Goal: Information Seeking & Learning: Learn about a topic

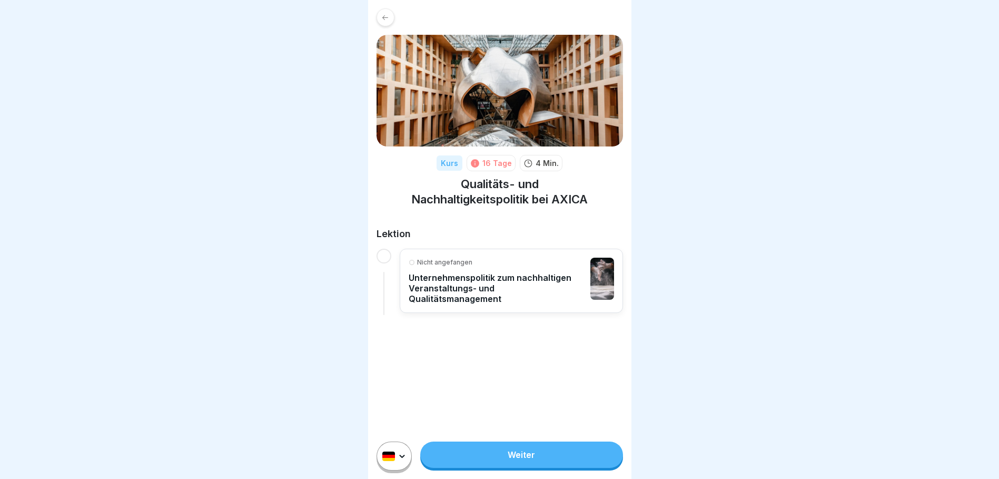
scroll to position [8, 0]
click at [448, 258] on p "Nicht angefangen" at bounding box center [444, 262] width 55 height 9
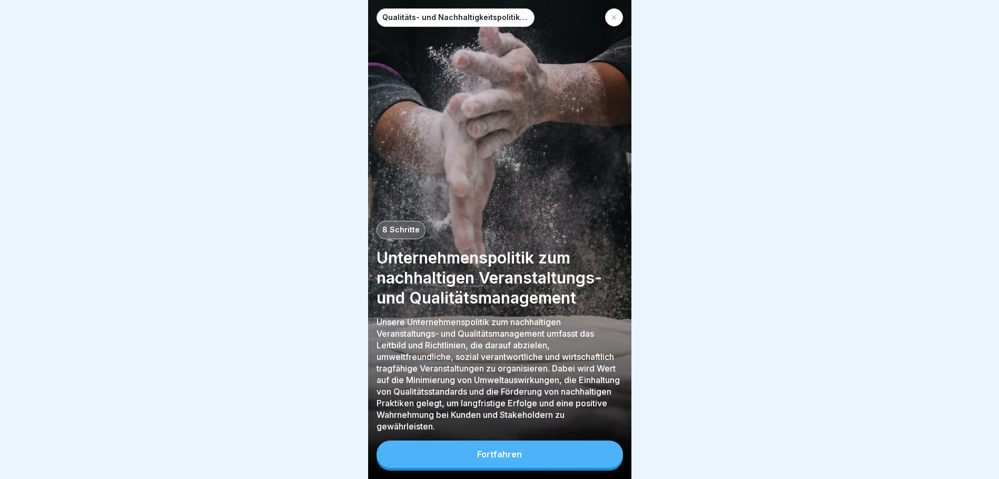
scroll to position [8, 0]
click at [514, 457] on div "Fortfahren" at bounding box center [499, 453] width 45 height 9
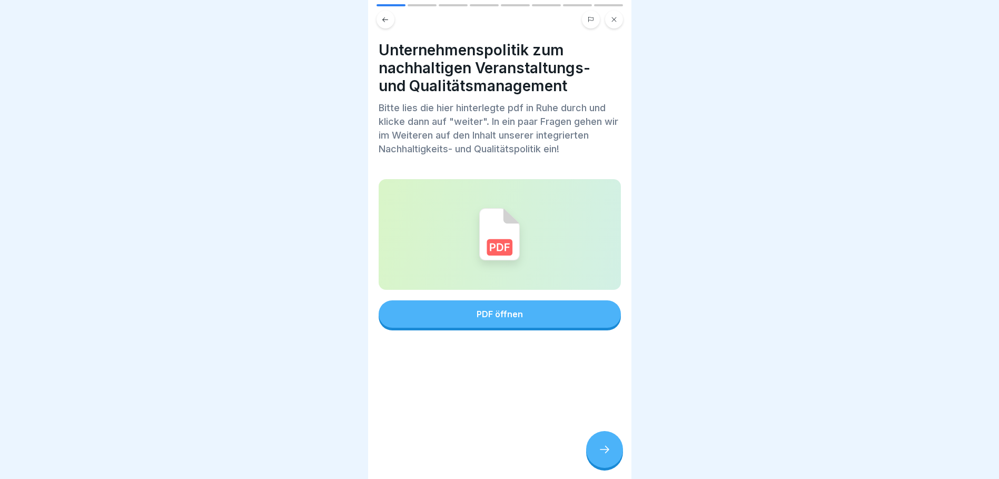
click at [516, 309] on div "PDF öffnen" at bounding box center [500, 313] width 46 height 9
click at [604, 454] on icon at bounding box center [604, 449] width 13 height 13
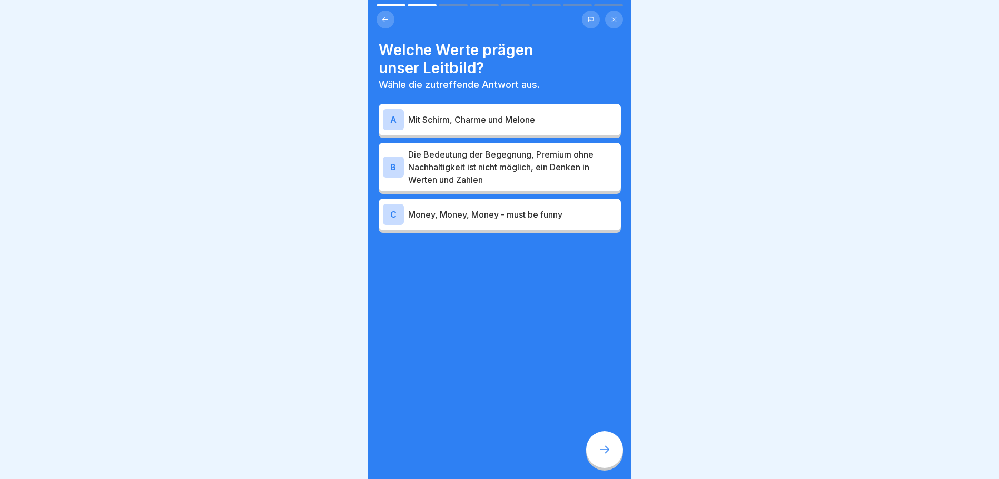
click at [544, 158] on p "Die Bedeutung der Begegnung, Premium ohne Nachhaltigkeit ist nicht möglich, ein…" at bounding box center [512, 167] width 209 height 38
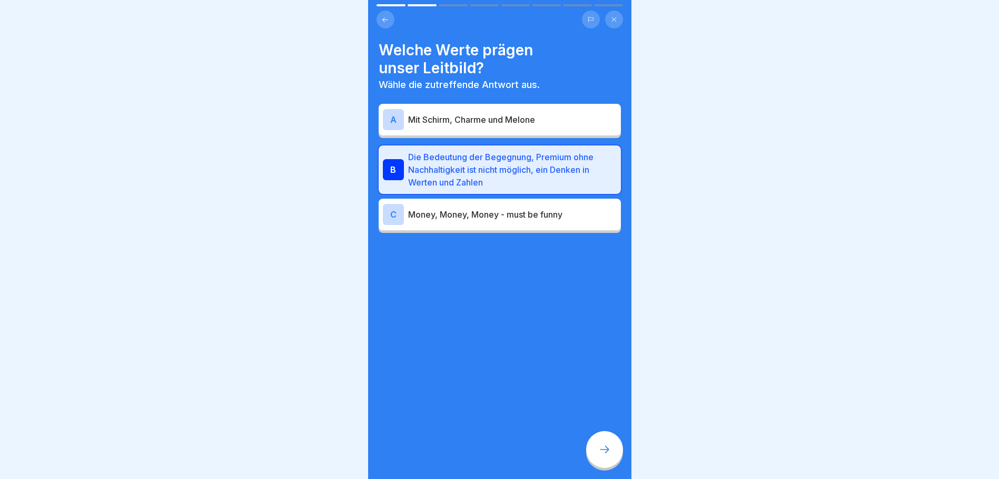
click at [599, 454] on icon at bounding box center [604, 449] width 13 height 13
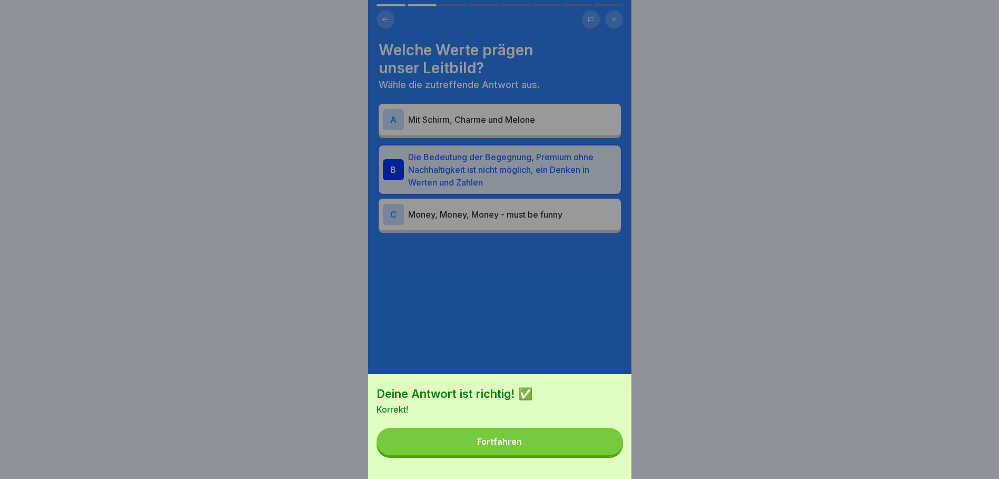
click at [534, 455] on button "Fortfahren" at bounding box center [500, 441] width 247 height 27
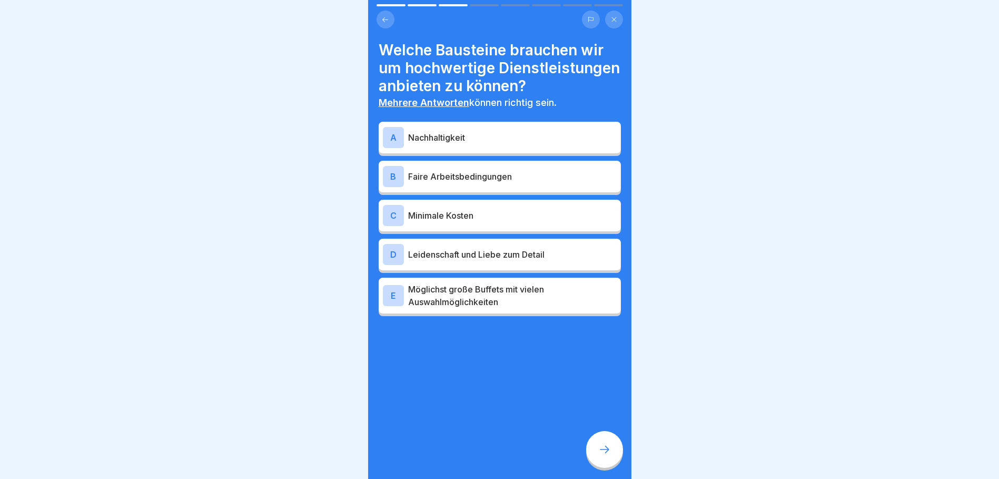
click at [443, 144] on p "Nachhaltigkeit" at bounding box center [512, 137] width 209 height 13
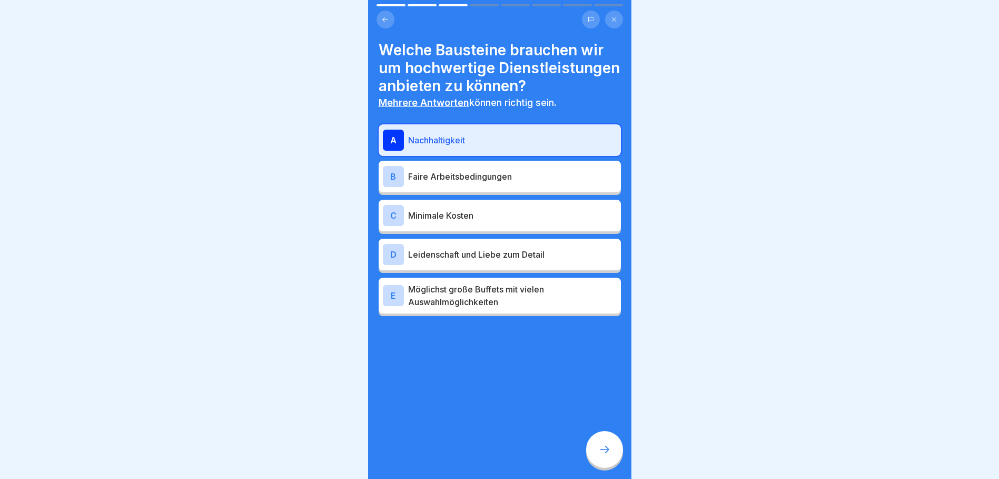
click at [528, 183] on p "Faire Arbeitsbedingungen" at bounding box center [512, 176] width 209 height 13
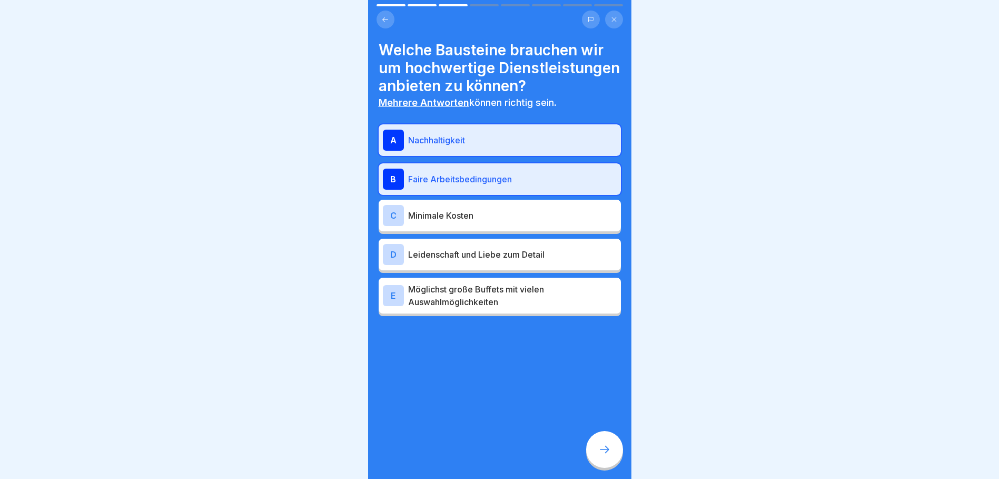
click at [552, 261] on p "Leidenschaft und Liebe zum Detail" at bounding box center [512, 254] width 209 height 13
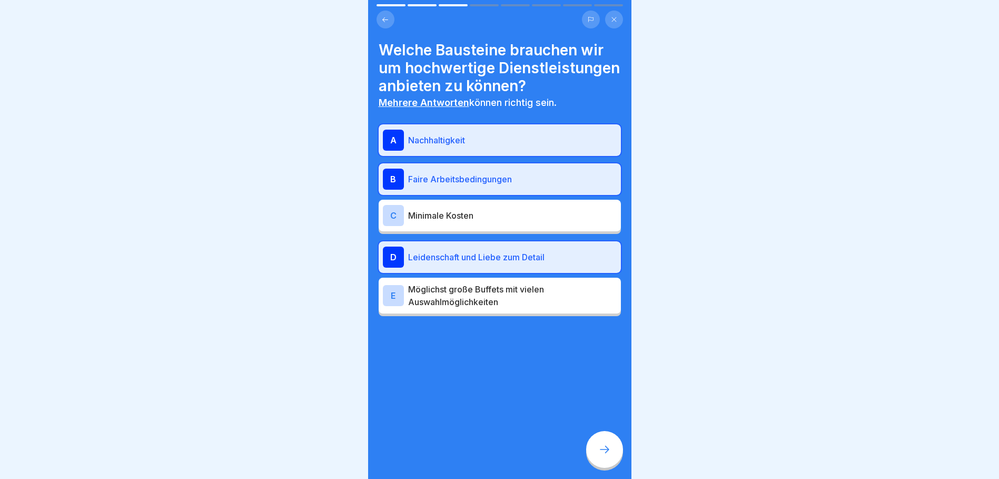
click at [600, 449] on icon at bounding box center [604, 449] width 13 height 13
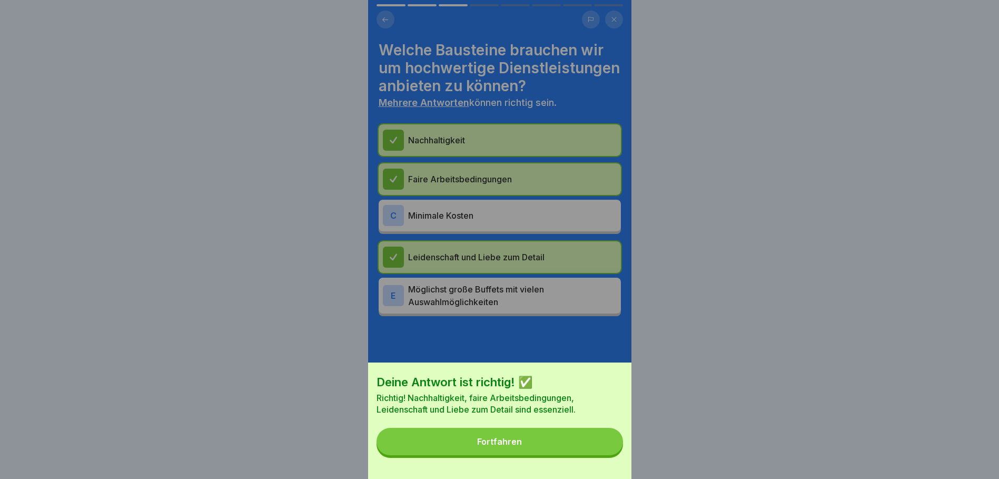
click at [515, 446] on div "Fortfahren" at bounding box center [499, 441] width 45 height 9
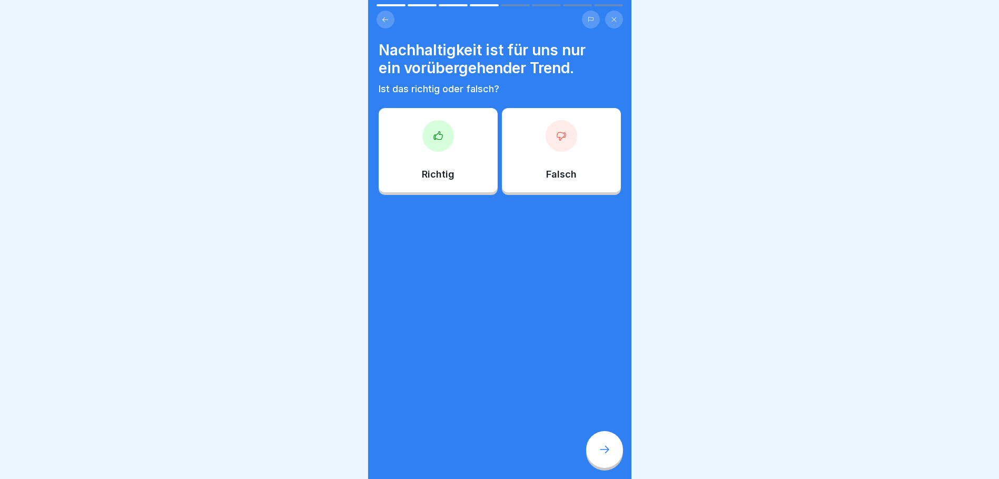
click at [546, 137] on div at bounding box center [562, 136] width 32 height 32
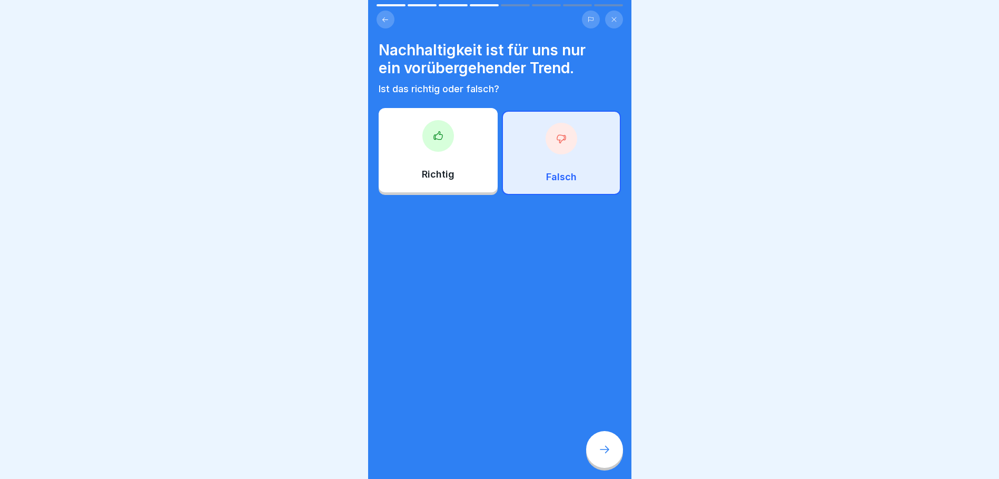
click at [605, 448] on icon at bounding box center [604, 449] width 13 height 13
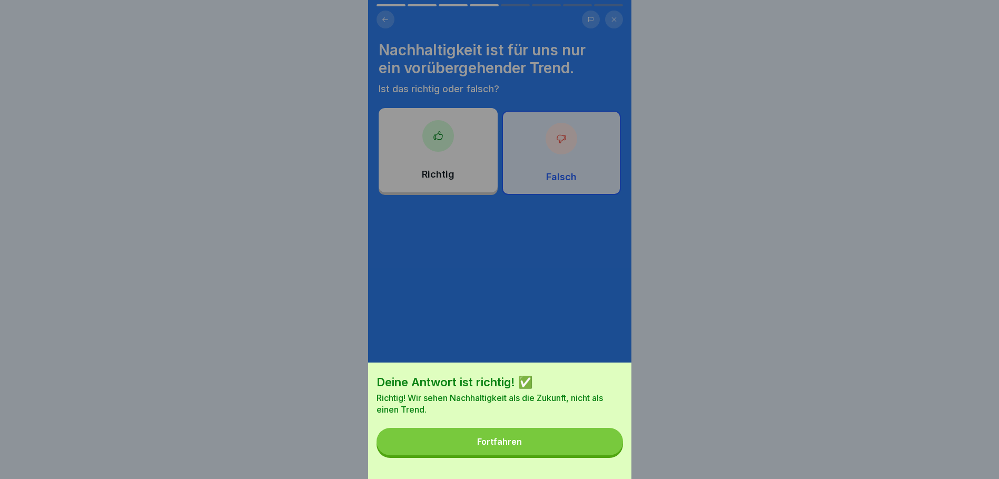
click at [518, 446] on div "Fortfahren" at bounding box center [499, 441] width 45 height 9
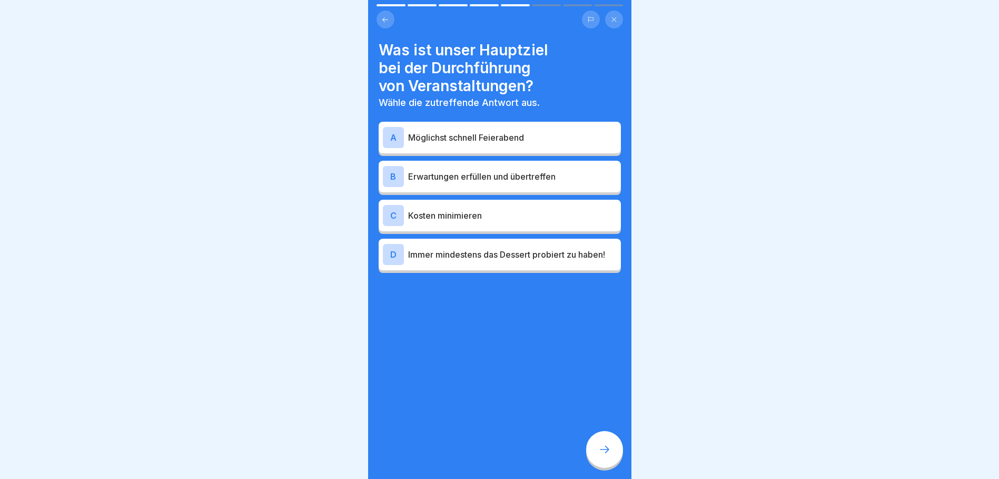
click at [534, 170] on p "Erwartungen erfüllen und übertreffen" at bounding box center [512, 176] width 209 height 13
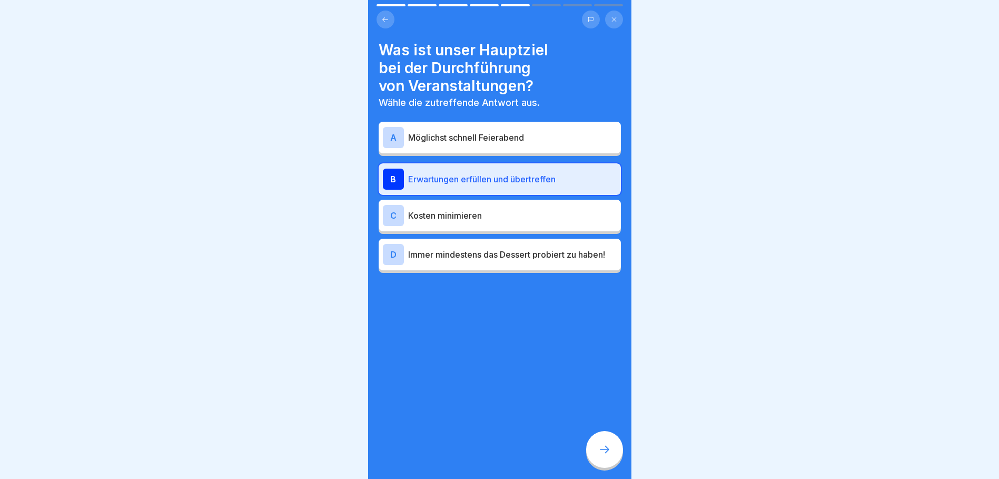
click at [504, 209] on p "Kosten minimieren" at bounding box center [512, 215] width 209 height 13
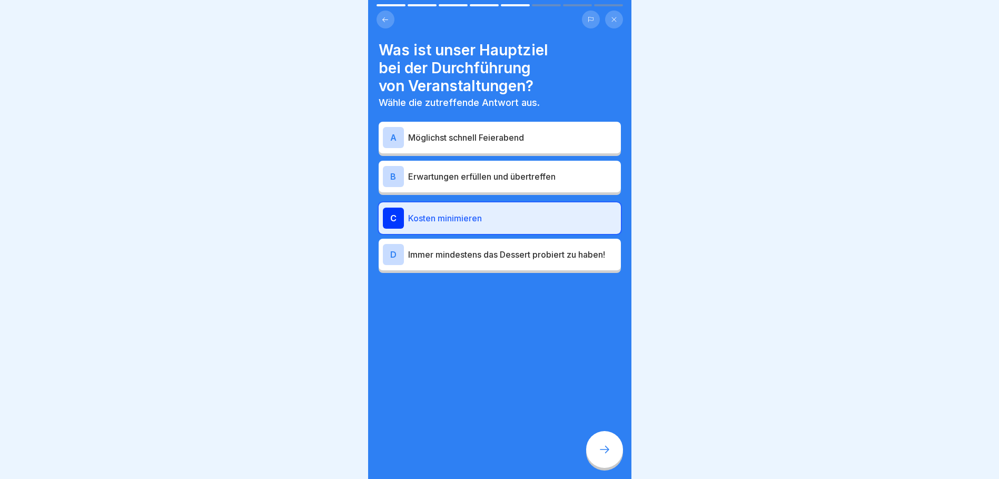
click at [511, 182] on div "B Erwartungen erfüllen und übertreffen" at bounding box center [500, 177] width 242 height 32
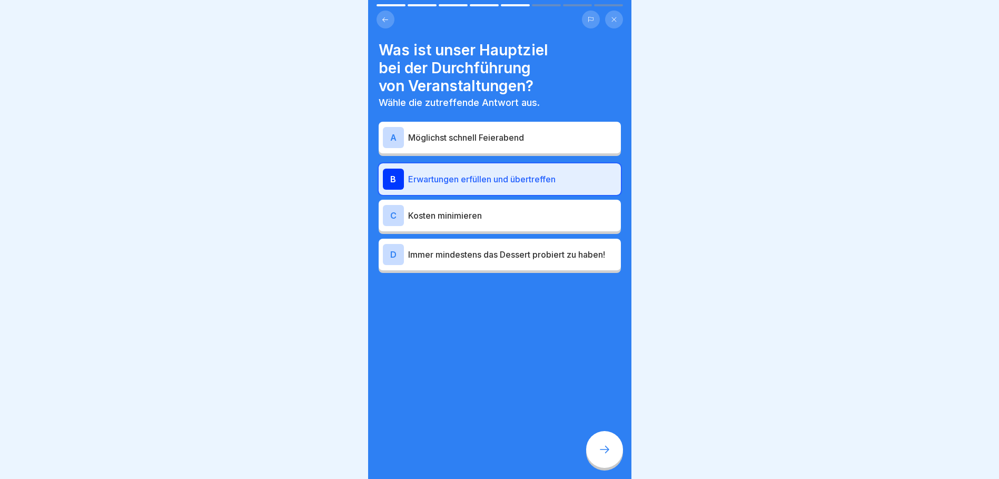
click at [603, 446] on icon at bounding box center [604, 449] width 13 height 13
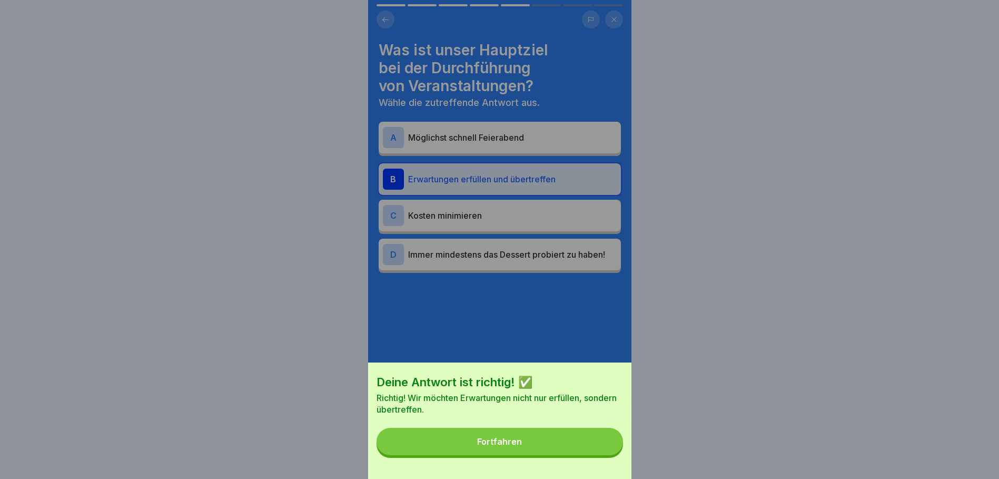
click at [525, 452] on button "Fortfahren" at bounding box center [500, 441] width 247 height 27
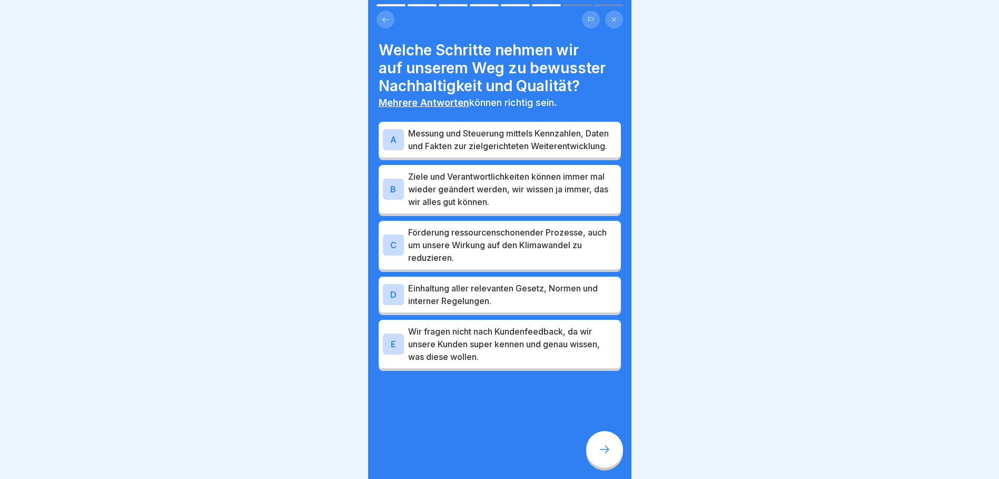
click at [527, 135] on p "Messung und Steuerung mittels Kennzahlen, Daten und Fakten zur zielgerichteten …" at bounding box center [512, 139] width 209 height 25
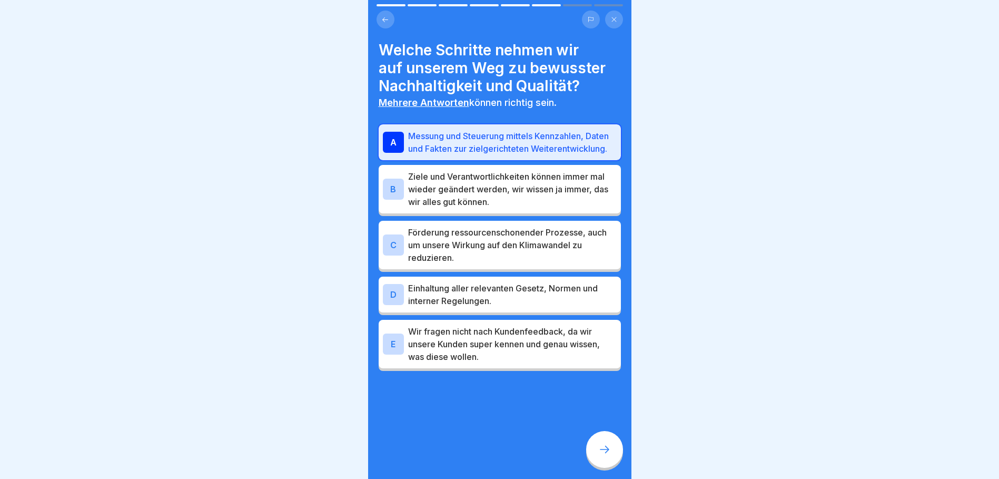
click at [524, 257] on p "Förderung ressourcenschonender Prozesse, auch um unsere Wirkung auf den Klimawa…" at bounding box center [512, 245] width 209 height 38
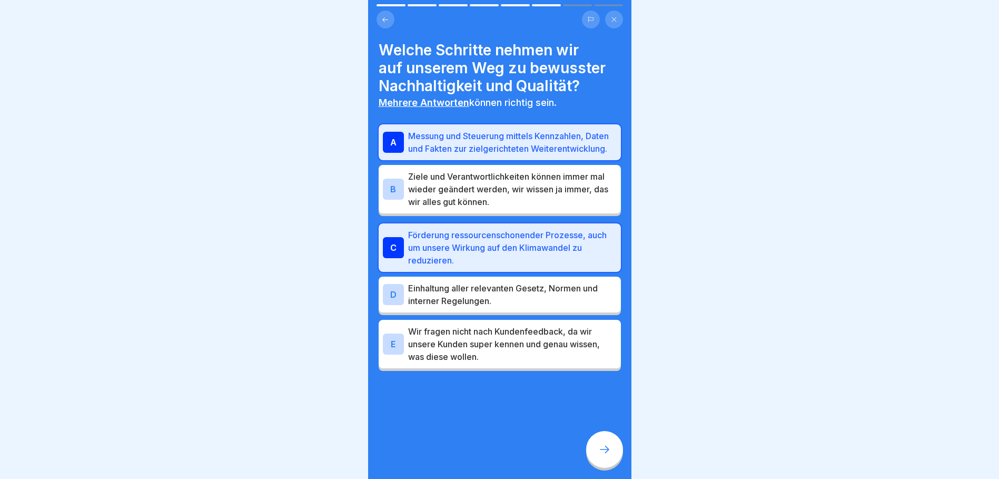
click at [517, 299] on p "Einhaltung aller relevanten Gesetz, Normen und interner Regelungen." at bounding box center [512, 294] width 209 height 25
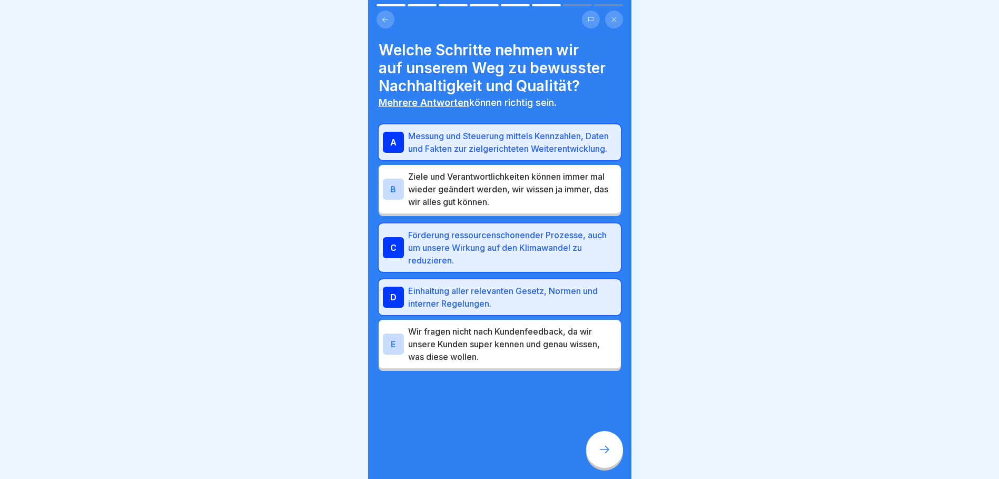
click at [616, 459] on div at bounding box center [604, 449] width 37 height 37
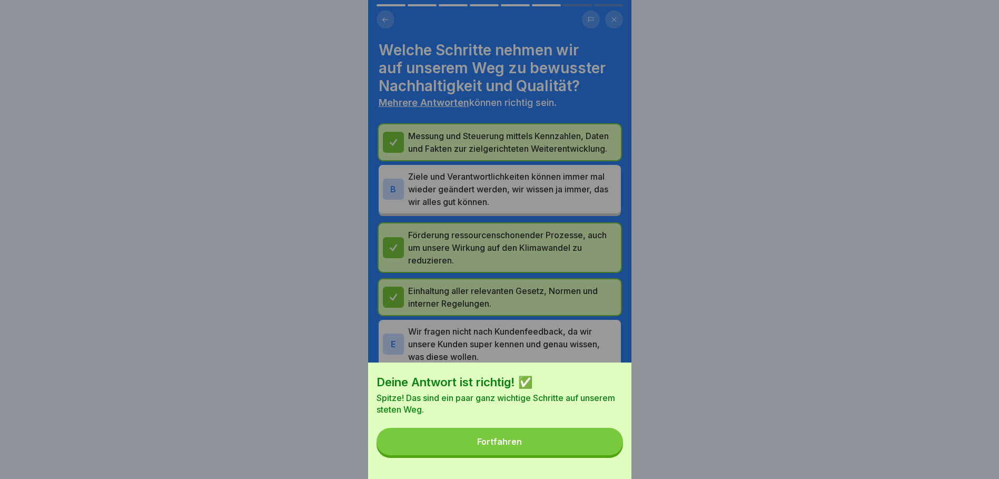
click at [518, 446] on div "Fortfahren" at bounding box center [499, 441] width 45 height 9
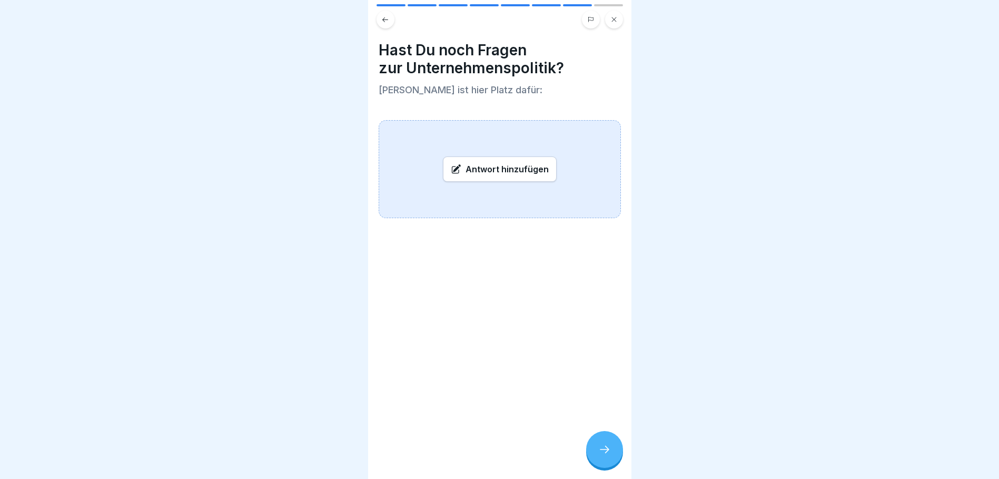
click at [608, 444] on icon at bounding box center [604, 449] width 13 height 13
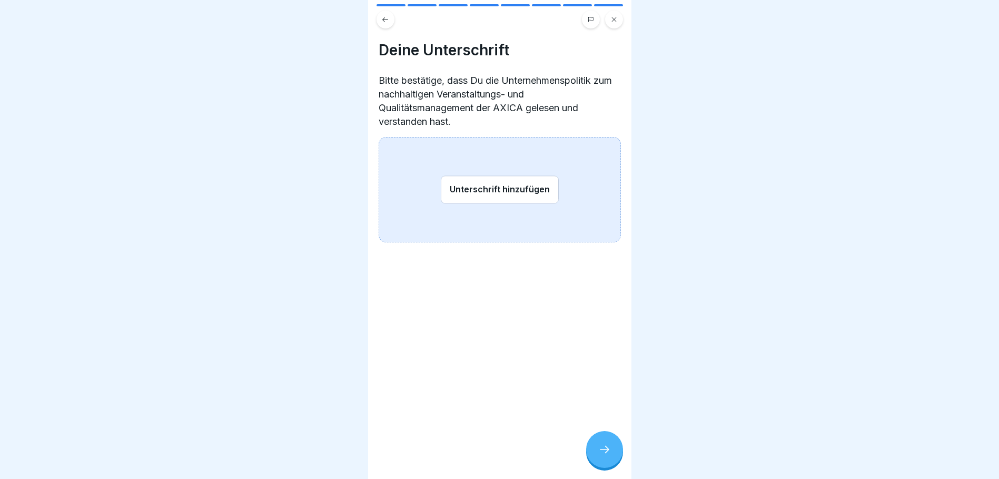
click at [512, 187] on button "Unterschrift hinzufügen" at bounding box center [500, 189] width 118 height 28
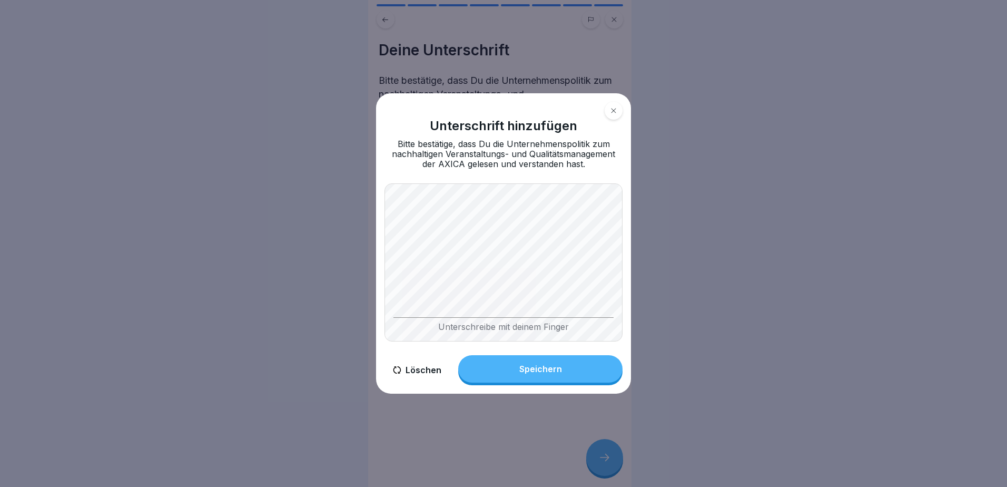
click at [566, 368] on button "Speichern" at bounding box center [540, 368] width 164 height 27
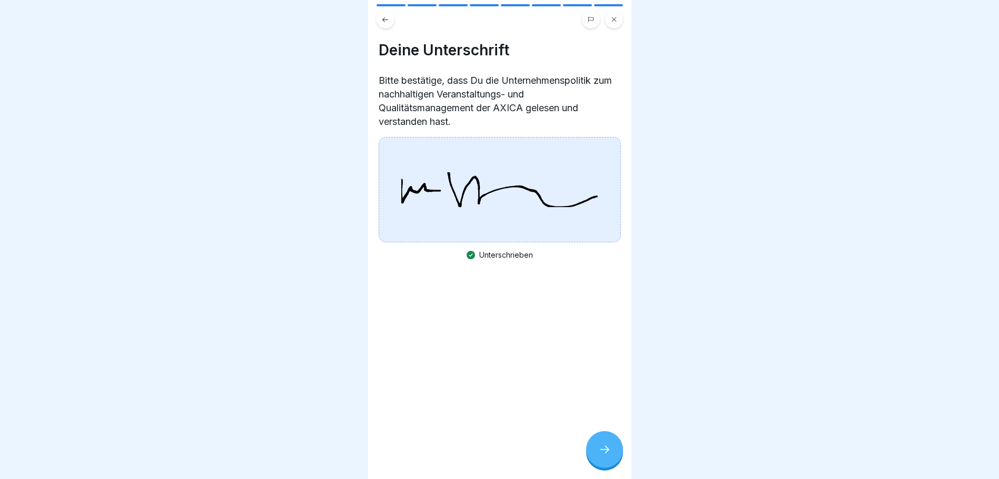
click at [602, 450] on div at bounding box center [604, 449] width 37 height 37
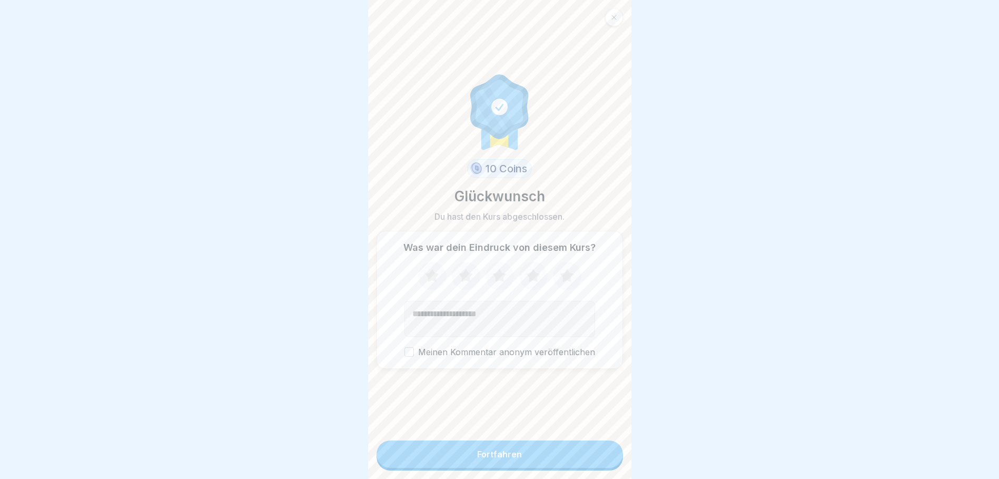
click at [503, 459] on div "Fortfahren" at bounding box center [499, 453] width 45 height 9
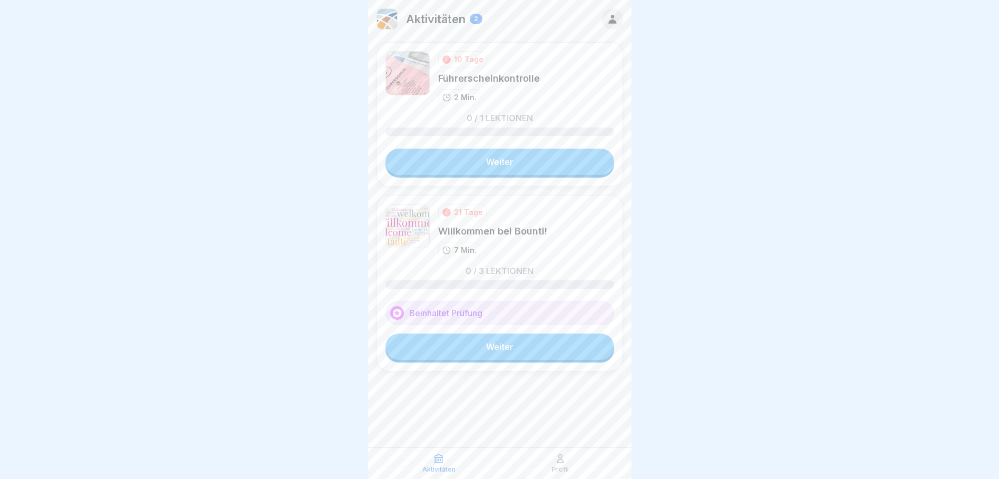
click at [502, 167] on link "Weiter" at bounding box center [500, 162] width 229 height 26
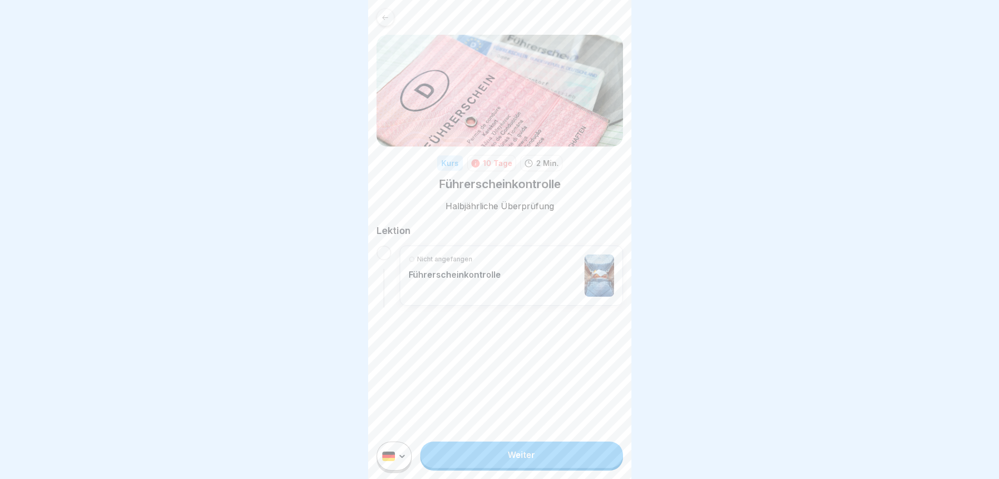
click at [468, 278] on p "Führerscheinkontrolle" at bounding box center [455, 274] width 92 height 11
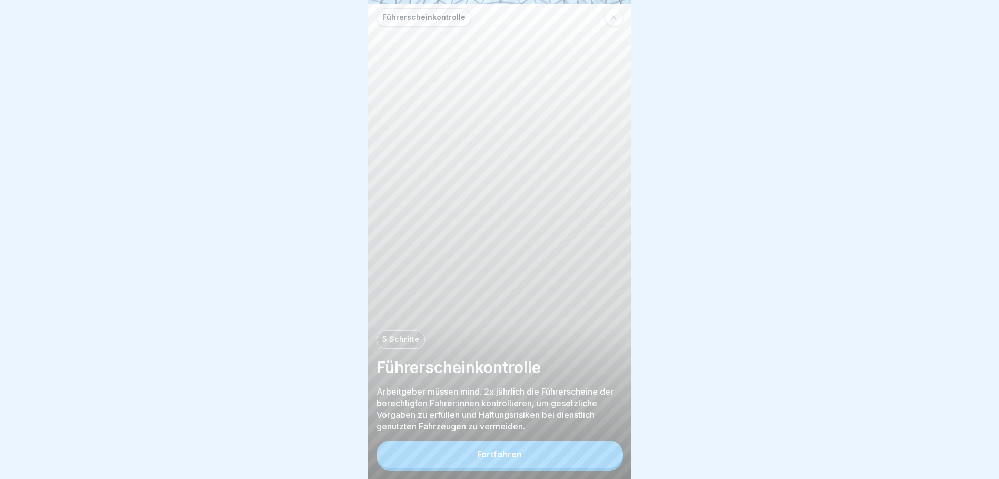
scroll to position [8, 0]
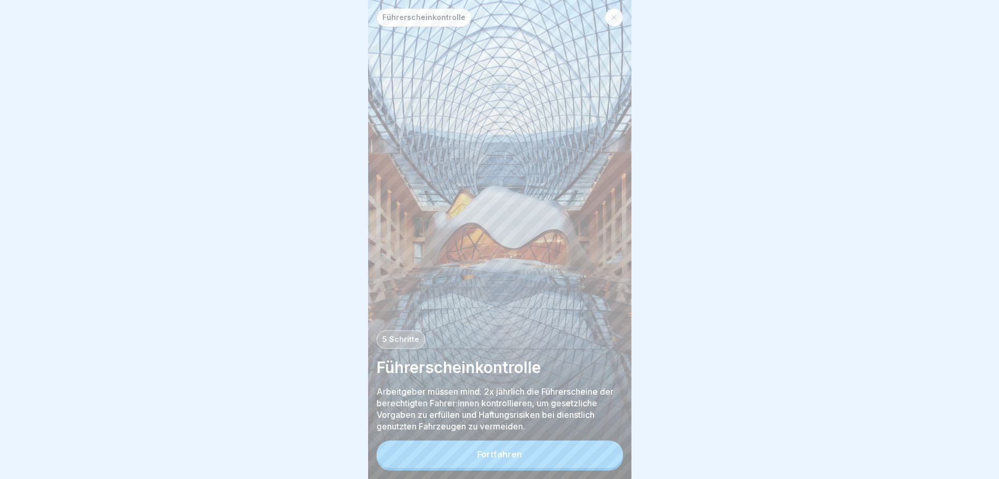
click at [513, 453] on div "Fortfahren" at bounding box center [499, 453] width 45 height 9
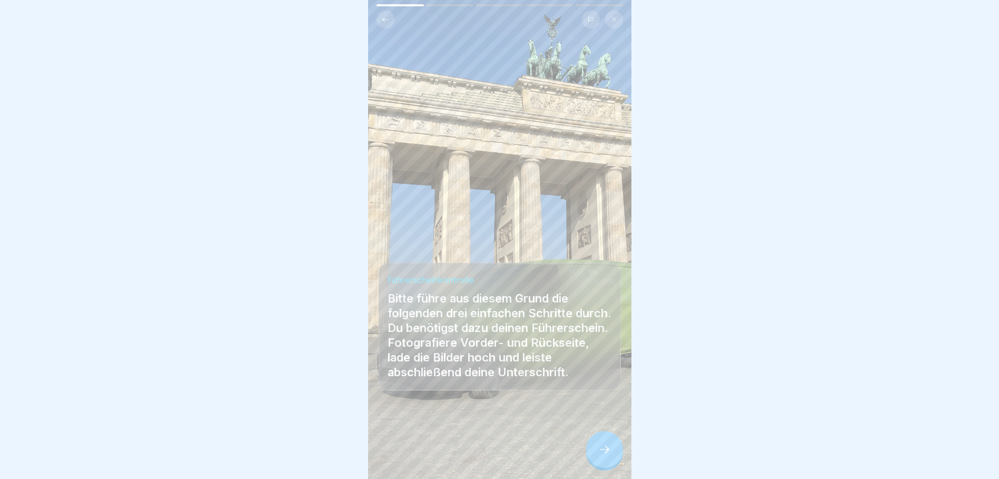
click at [284, 413] on div at bounding box center [499, 239] width 999 height 479
click at [606, 452] on icon at bounding box center [604, 449] width 13 height 13
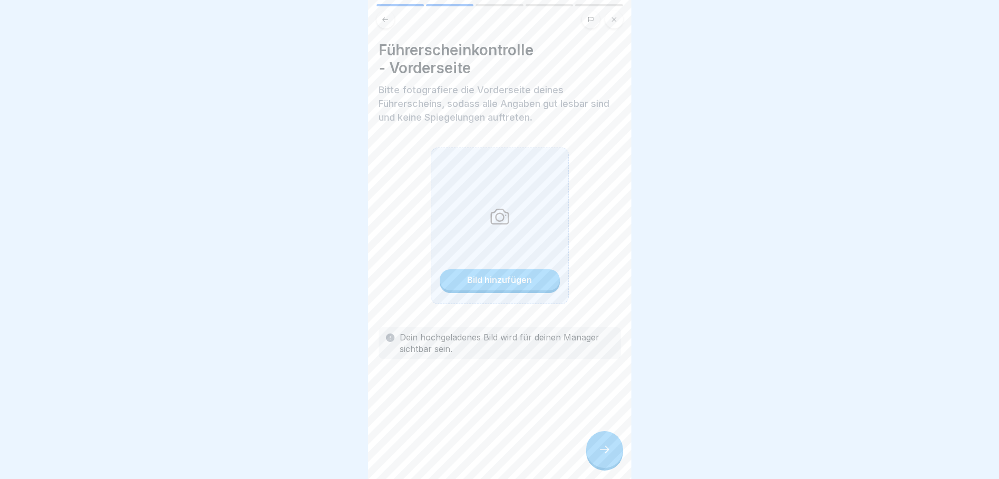
click at [473, 275] on div "Bild hinzufügen" at bounding box center [499, 279] width 65 height 9
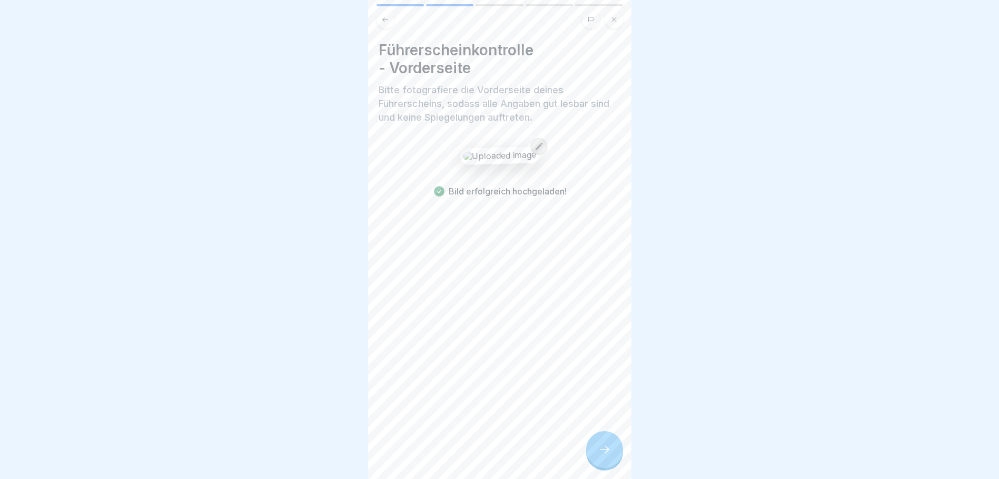
click at [603, 446] on icon at bounding box center [604, 449] width 13 height 13
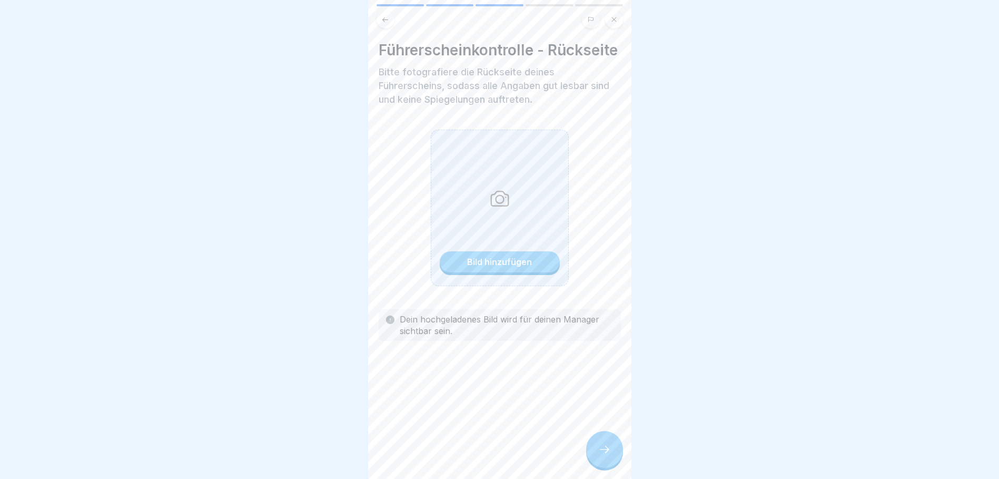
click at [503, 267] on div "Bild hinzufügen" at bounding box center [499, 261] width 65 height 9
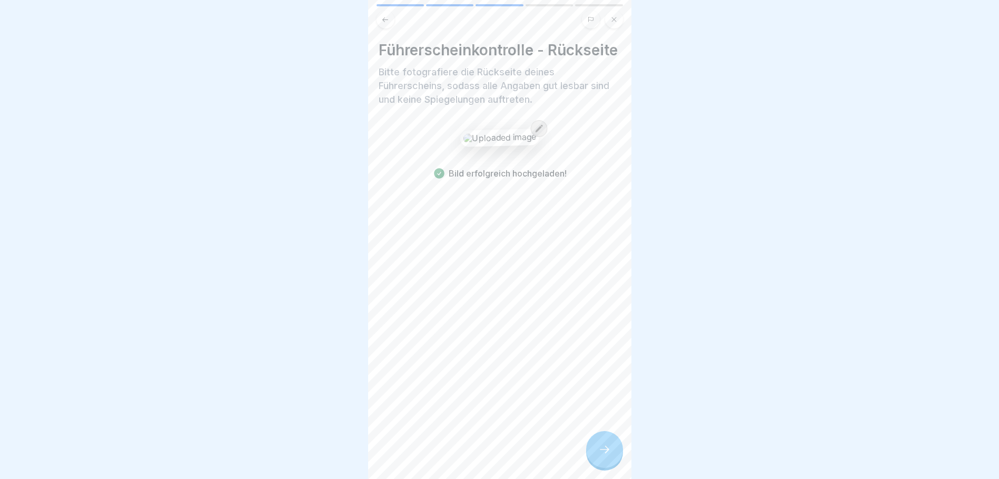
click at [617, 449] on div at bounding box center [604, 449] width 37 height 37
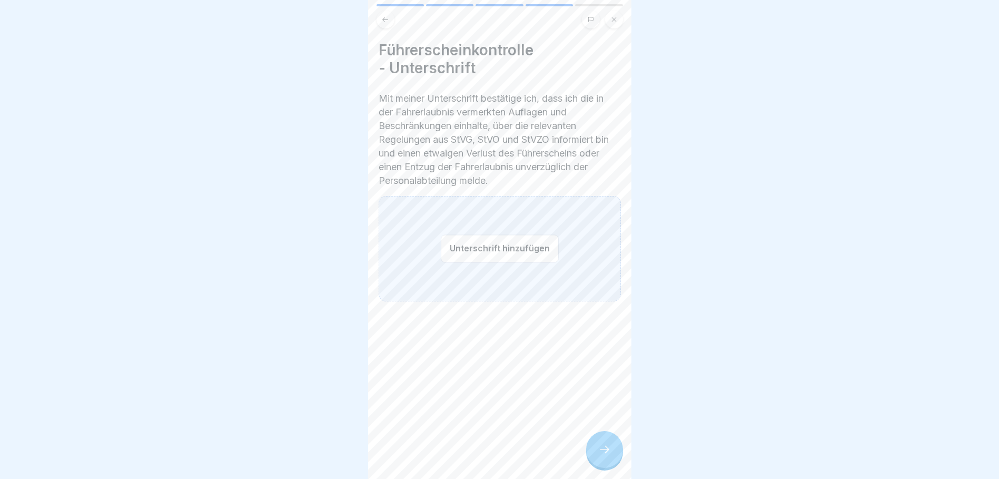
click at [411, 249] on div "Unterschrift hinzufügen" at bounding box center [500, 248] width 242 height 105
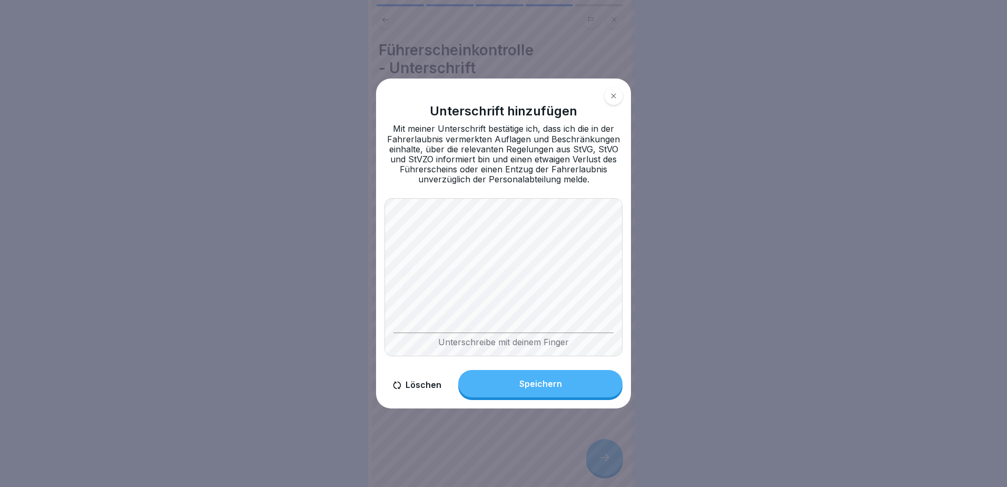
click at [567, 380] on button "Speichern" at bounding box center [540, 383] width 164 height 27
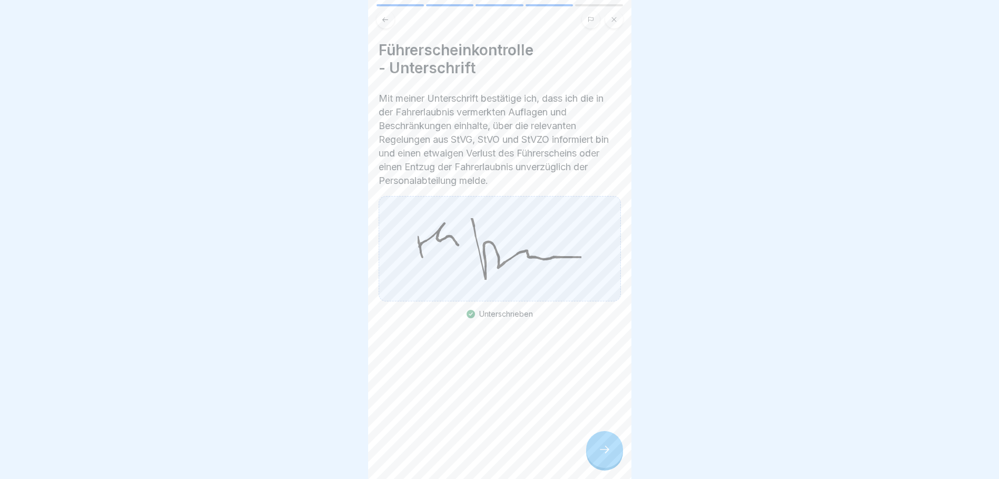
click at [606, 456] on icon at bounding box center [604, 449] width 13 height 13
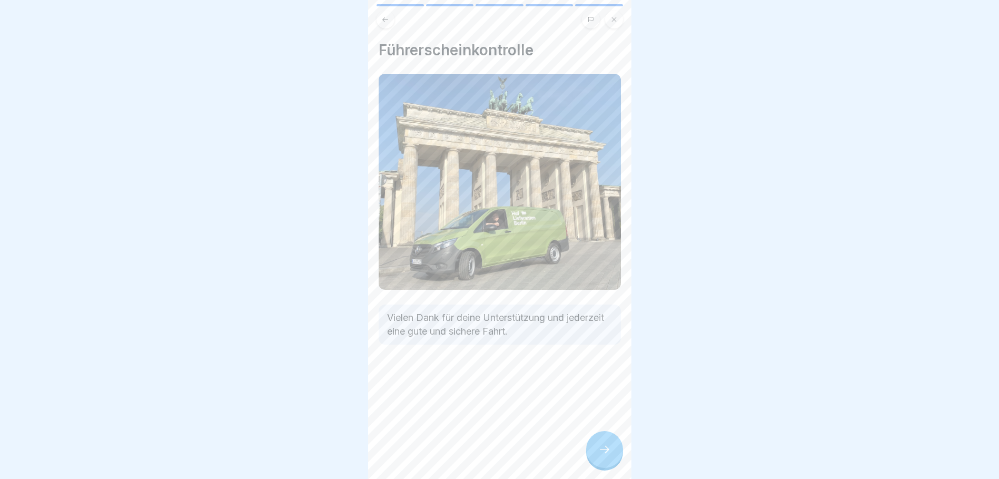
click at [610, 456] on icon at bounding box center [604, 449] width 13 height 13
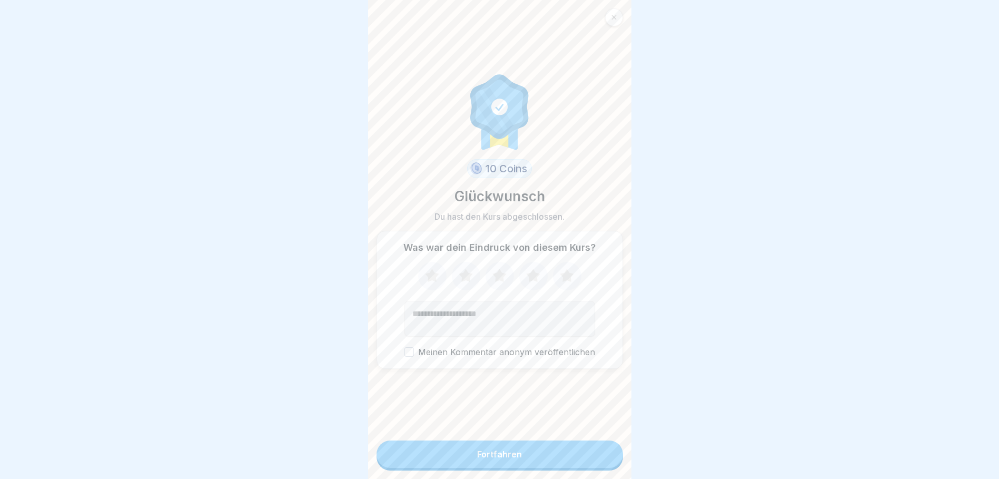
click at [503, 459] on div "Fortfahren" at bounding box center [499, 453] width 45 height 9
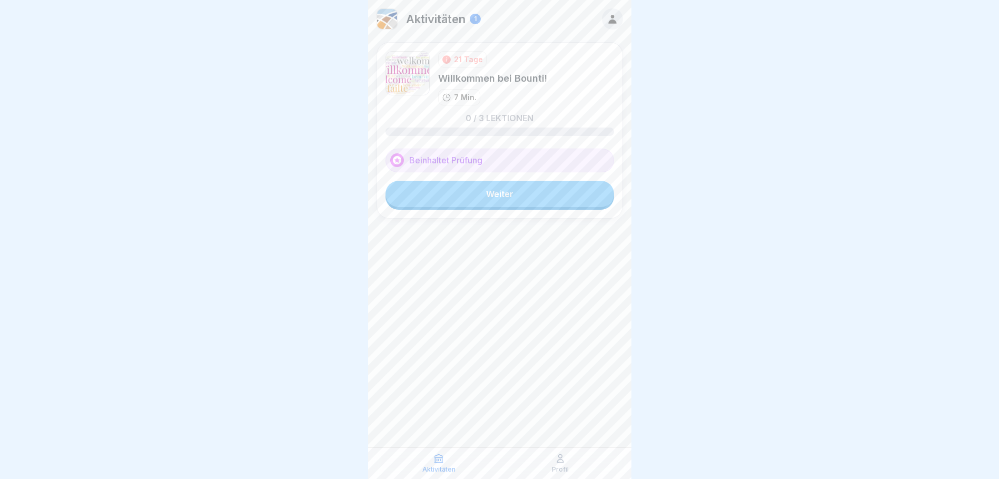
click at [561, 461] on icon at bounding box center [560, 458] width 11 height 11
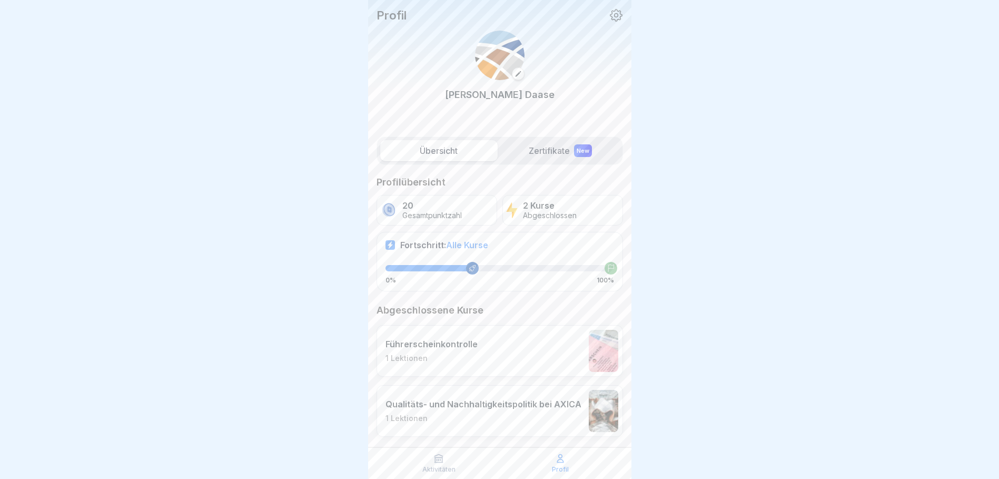
drag, startPoint x: 911, startPoint y: 1, endPoint x: 669, endPoint y: 35, distance: 244.8
click at [669, 35] on div at bounding box center [499, 239] width 999 height 479
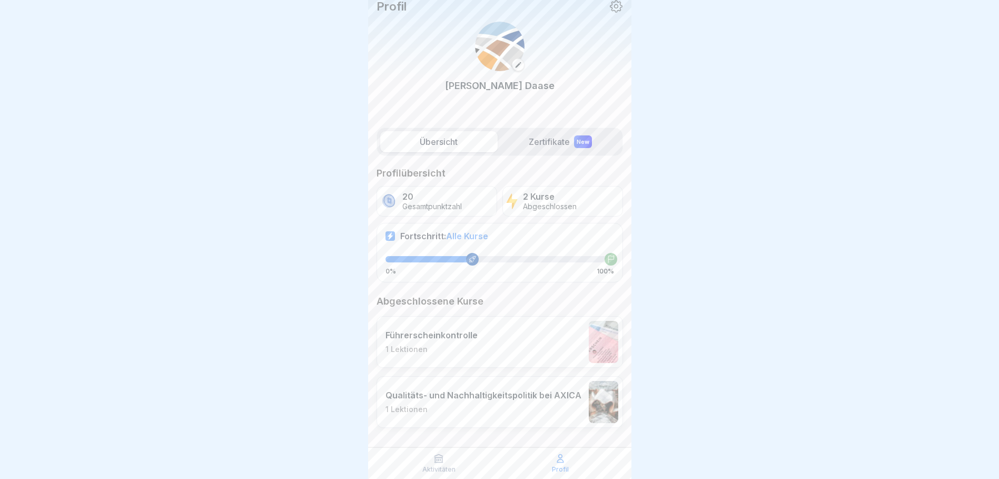
scroll to position [11, 0]
click at [470, 139] on label "Übersicht" at bounding box center [438, 139] width 117 height 21
click at [439, 463] on icon at bounding box center [439, 459] width 8 height 8
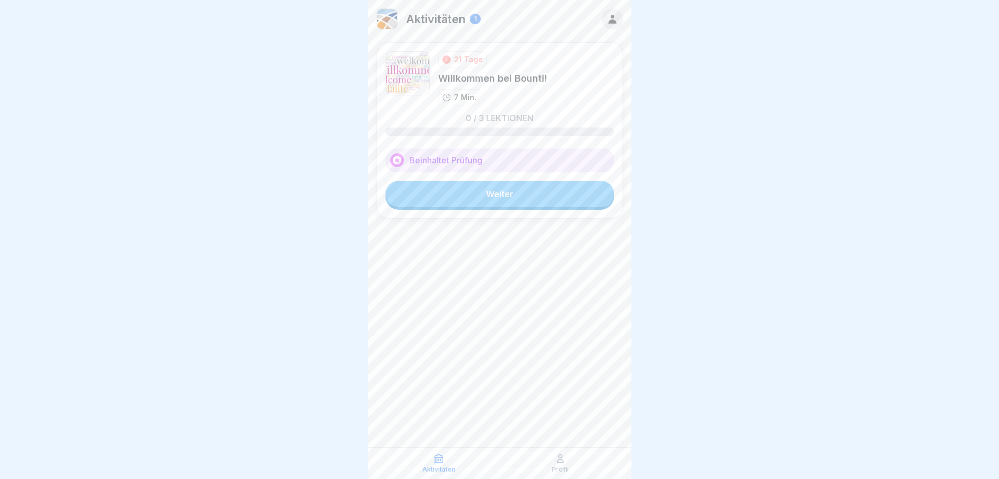
click at [483, 79] on div "Willkommen bei Bounti!" at bounding box center [492, 78] width 109 height 13
click at [506, 197] on link "Weiter" at bounding box center [500, 194] width 229 height 26
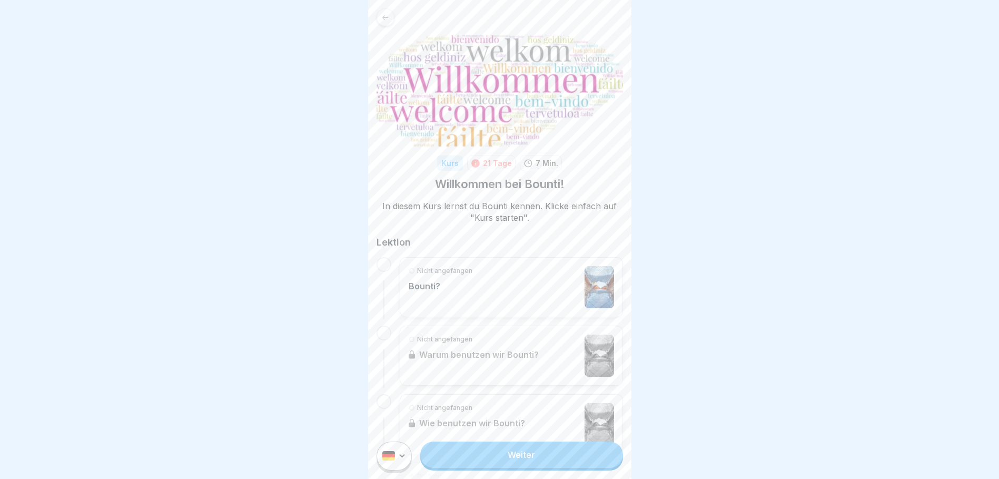
click at [529, 457] on link "Weiter" at bounding box center [521, 454] width 202 height 26
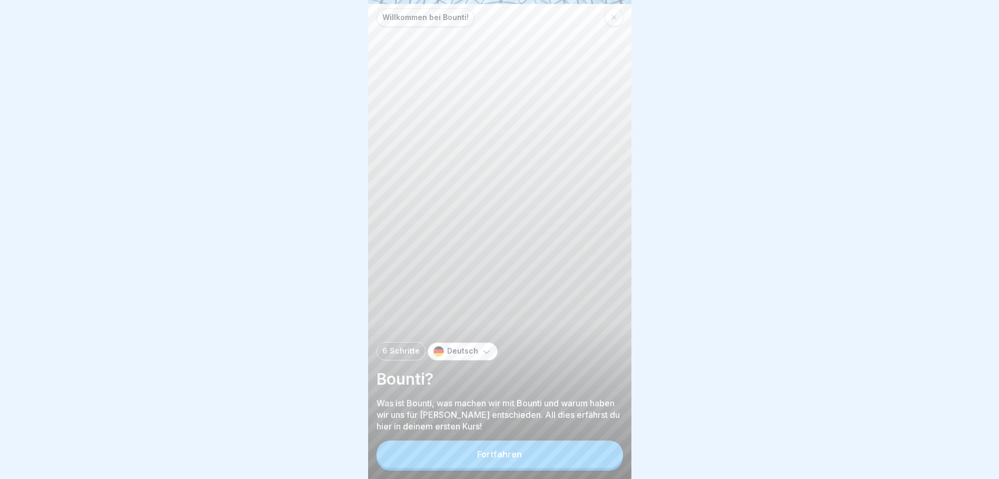
click at [511, 459] on div "Fortfahren" at bounding box center [499, 453] width 45 height 9
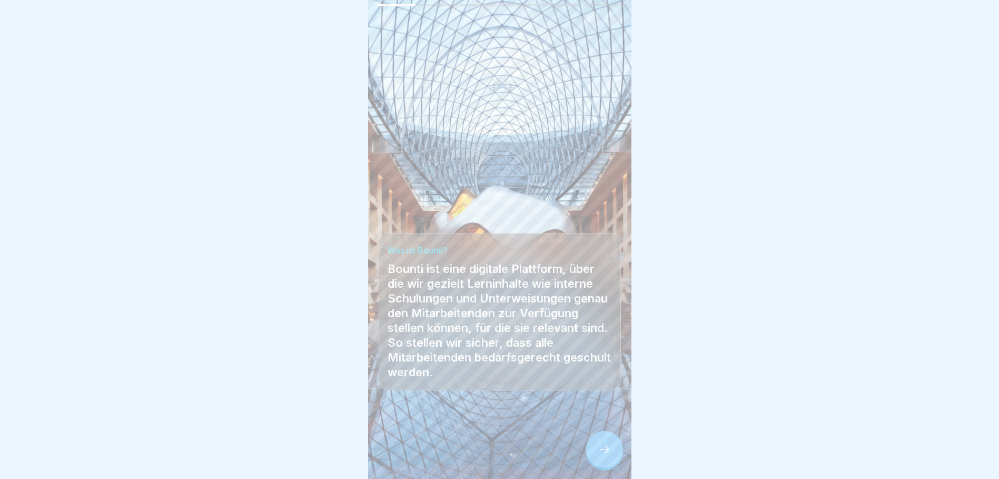
click at [602, 454] on icon at bounding box center [604, 449] width 13 height 13
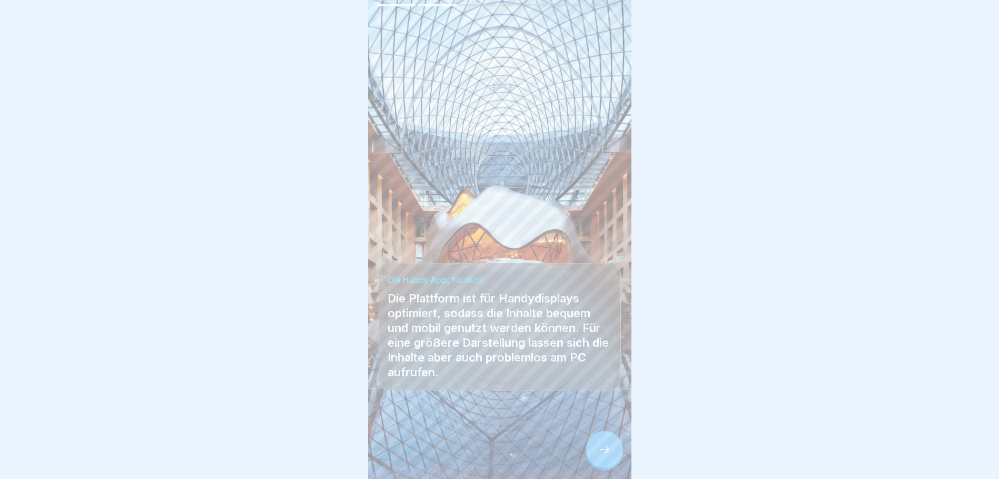
click at [609, 455] on icon at bounding box center [604, 449] width 13 height 13
click at [606, 456] on icon at bounding box center [604, 449] width 13 height 13
click at [603, 456] on icon at bounding box center [604, 449] width 13 height 13
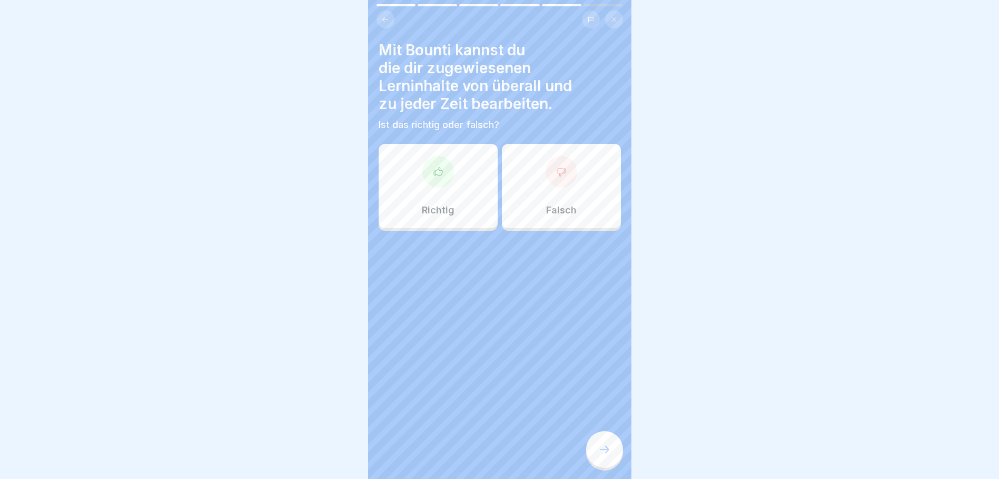
click at [423, 179] on div at bounding box center [439, 172] width 32 height 32
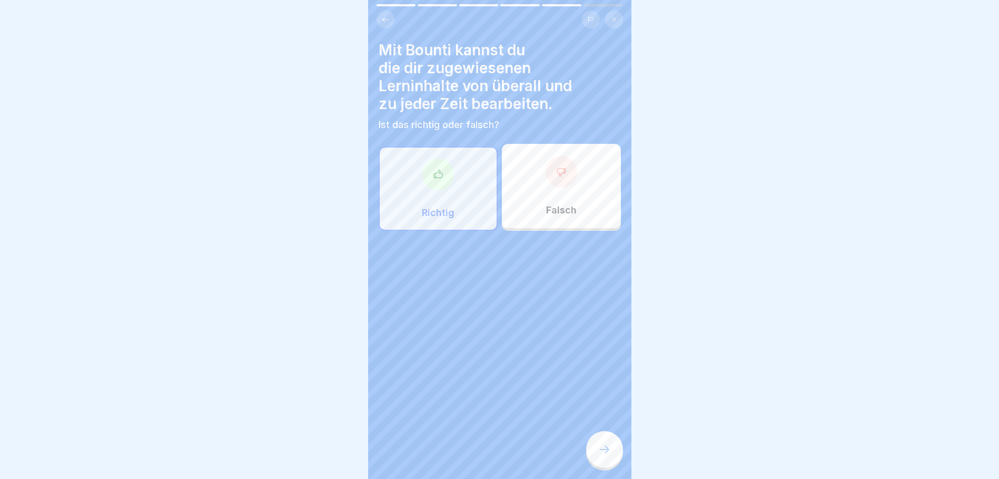
click at [598, 456] on icon at bounding box center [604, 449] width 13 height 13
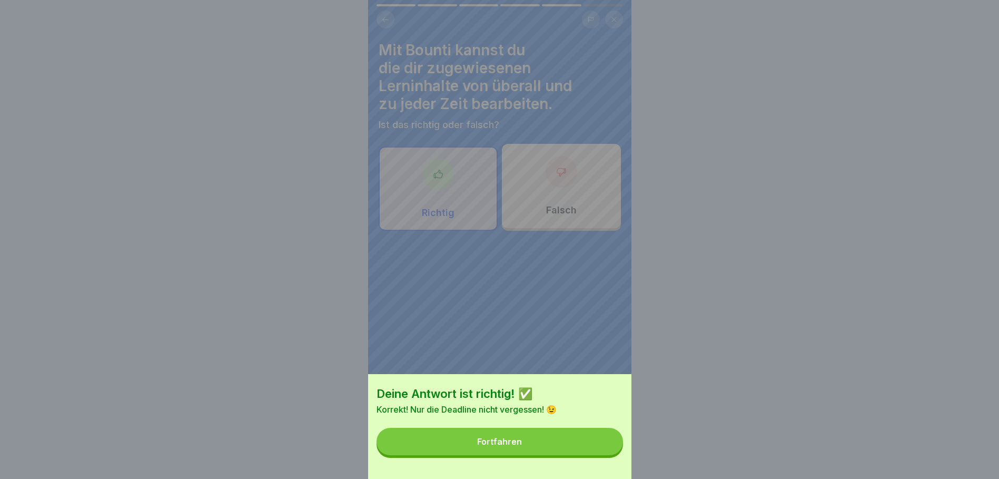
click at [546, 453] on button "Fortfahren" at bounding box center [500, 441] width 247 height 27
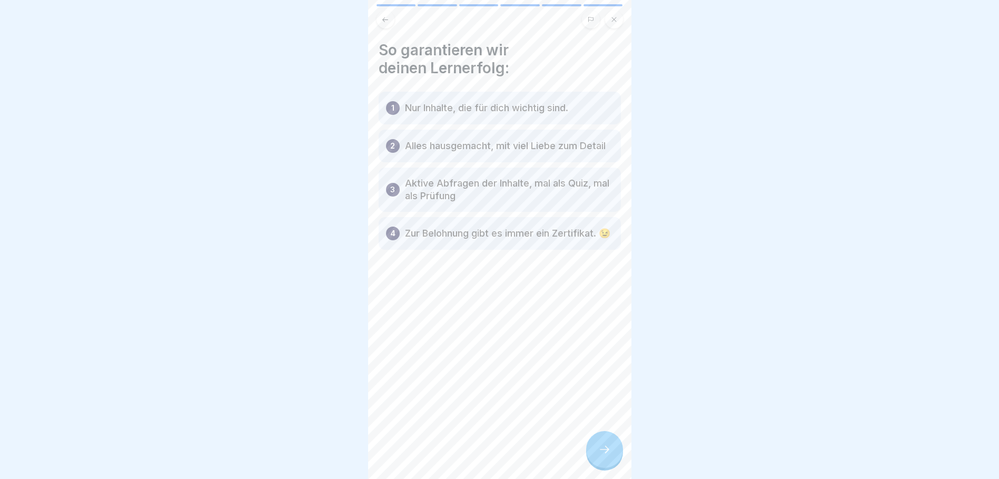
click at [519, 200] on p "Aktive Abfragen der Inhalte, mal als Quiz, mal als Prüfung" at bounding box center [509, 189] width 209 height 25
click at [463, 202] on p "Aktive Abfragen der Inhalte, mal als Quiz, mal als Prüfung" at bounding box center [509, 189] width 209 height 25
click at [429, 101] on div "1 Nur Inhalte, die für dich wichtig sind." at bounding box center [500, 108] width 242 height 33
click at [609, 454] on icon at bounding box center [604, 449] width 13 height 13
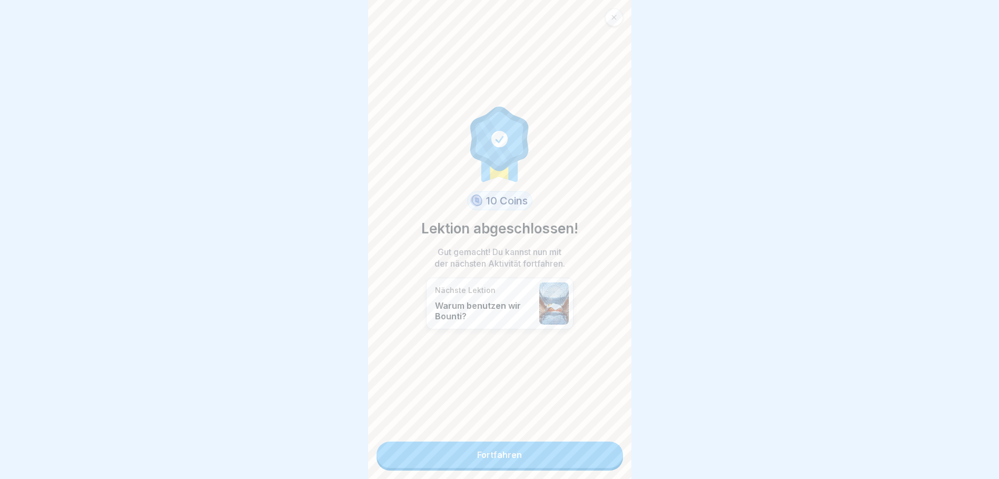
click at [493, 305] on p "Warum benutzen wir Bounti?" at bounding box center [484, 310] width 99 height 21
click at [509, 450] on link "Fortfahren" at bounding box center [500, 454] width 247 height 26
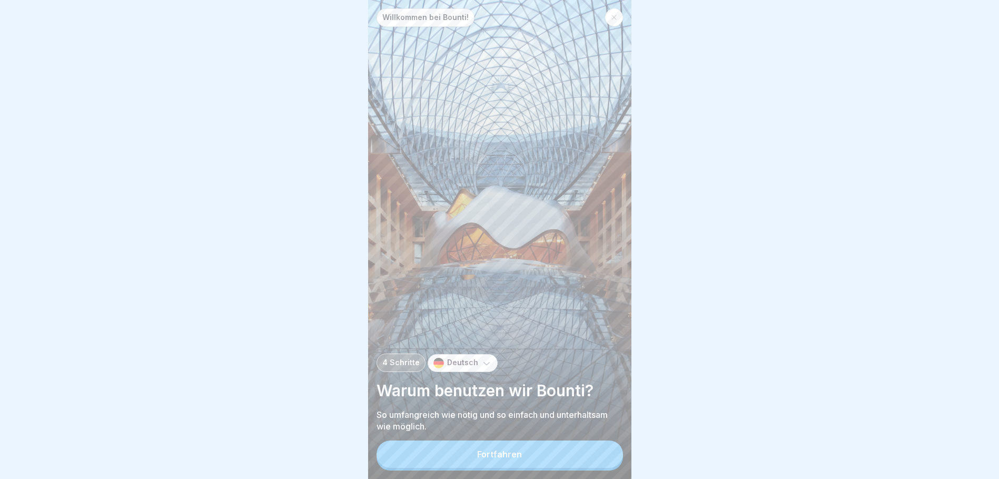
scroll to position [8, 0]
click at [514, 450] on div "Fortfahren" at bounding box center [499, 453] width 45 height 9
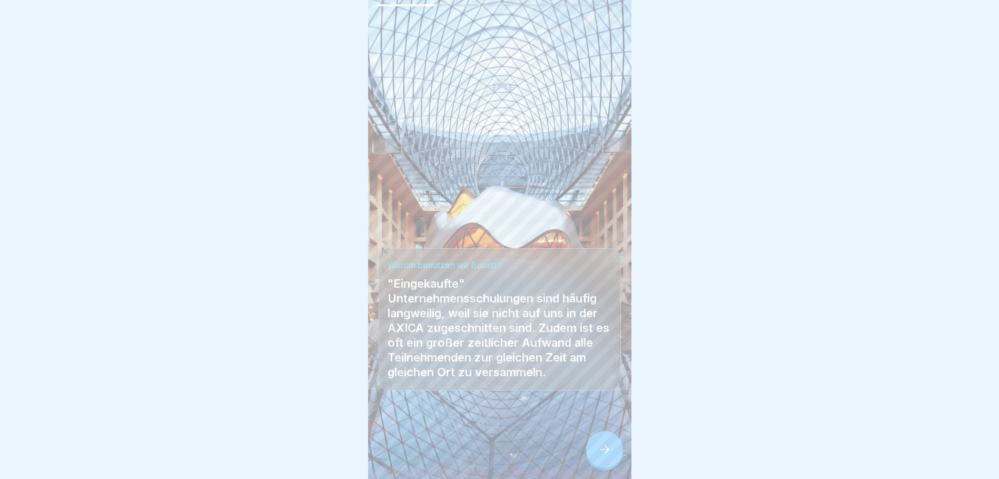
click at [596, 448] on div at bounding box center [604, 449] width 37 height 37
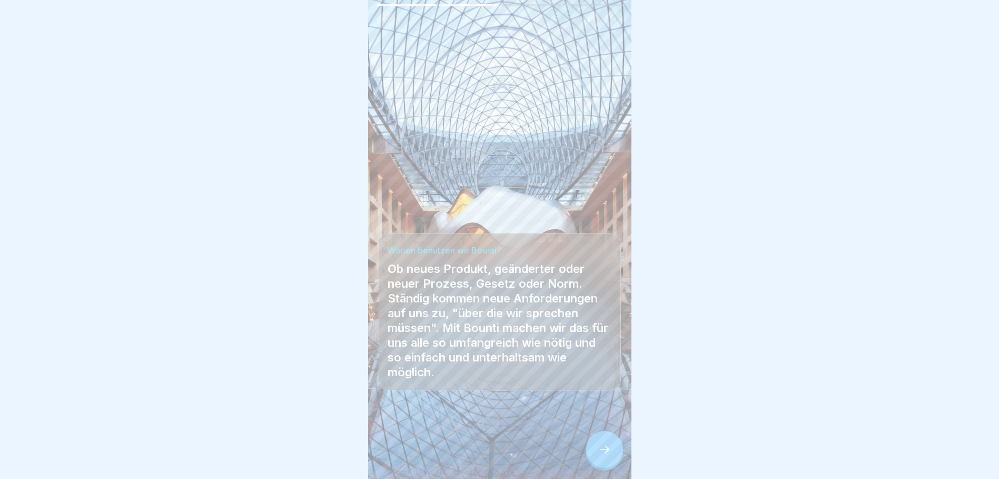
click at [603, 452] on icon at bounding box center [604, 449] width 13 height 13
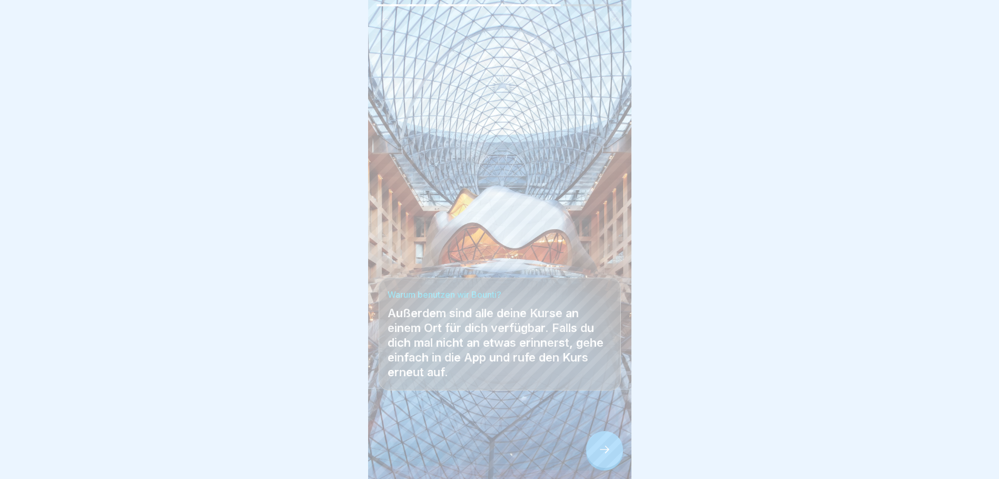
click at [603, 452] on icon at bounding box center [604, 449] width 13 height 13
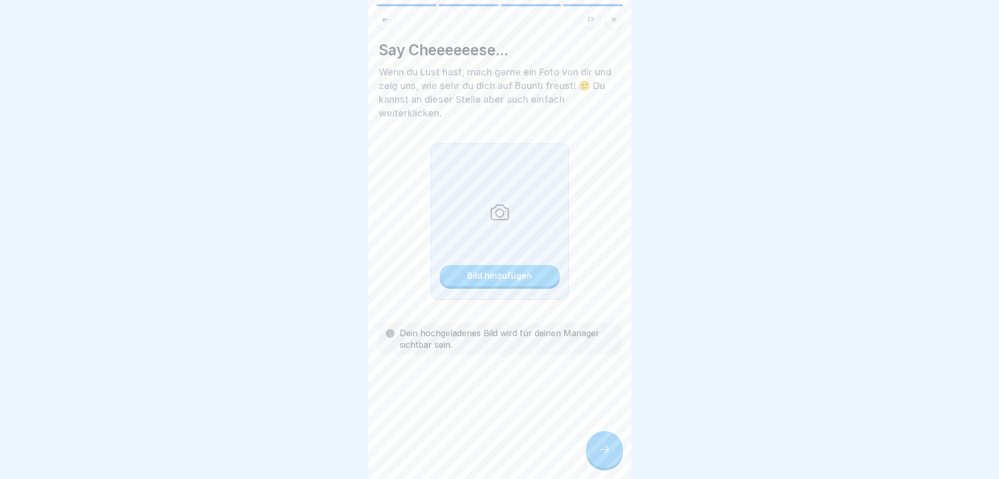
click at [607, 442] on div at bounding box center [604, 449] width 37 height 37
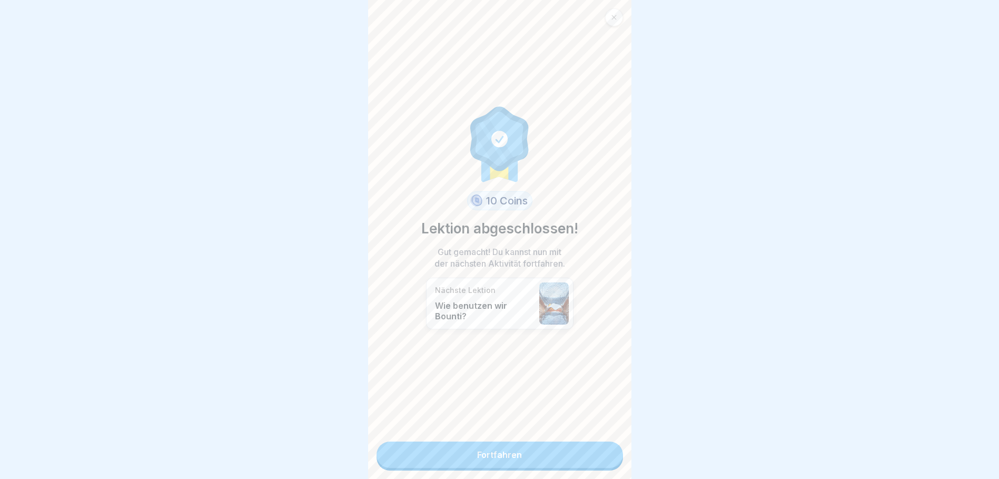
click at [524, 444] on link "Fortfahren" at bounding box center [500, 454] width 247 height 26
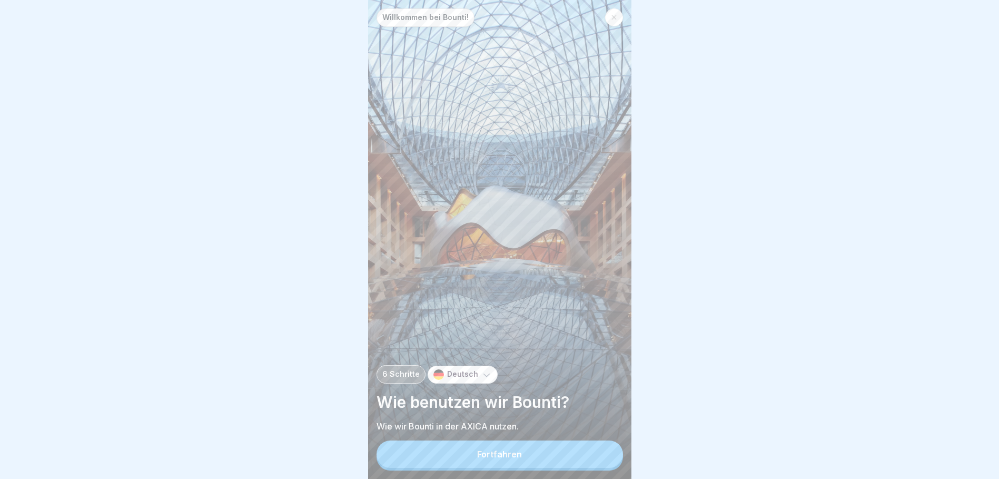
click at [525, 464] on button "Fortfahren" at bounding box center [500, 453] width 247 height 27
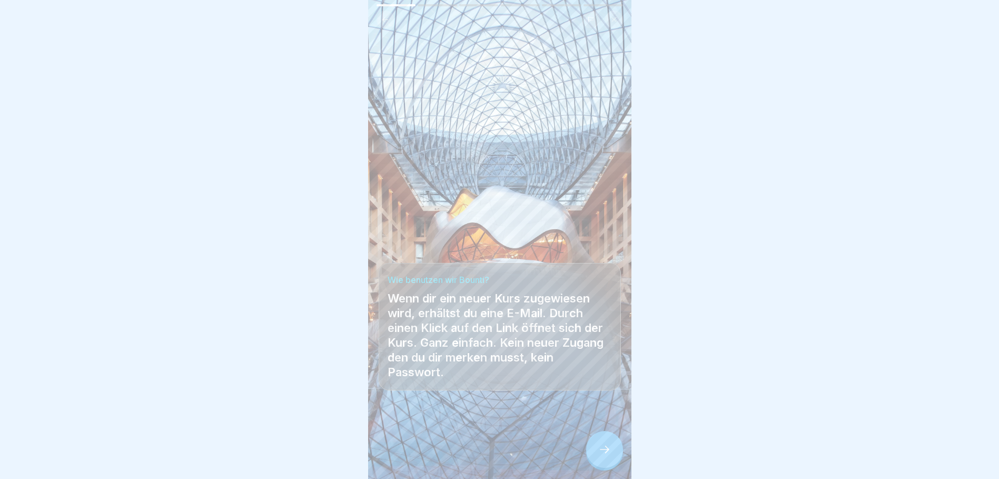
click at [613, 458] on div at bounding box center [604, 449] width 37 height 37
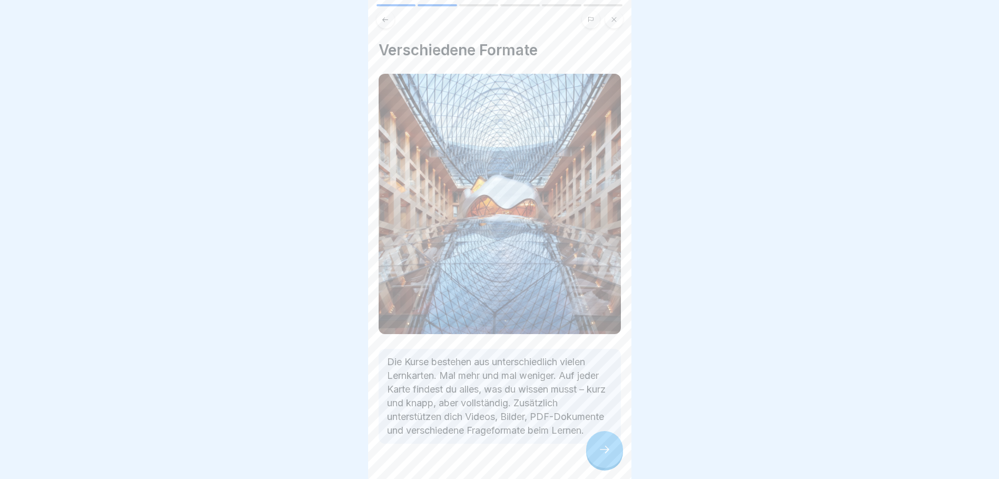
click at [598, 456] on icon at bounding box center [604, 449] width 13 height 13
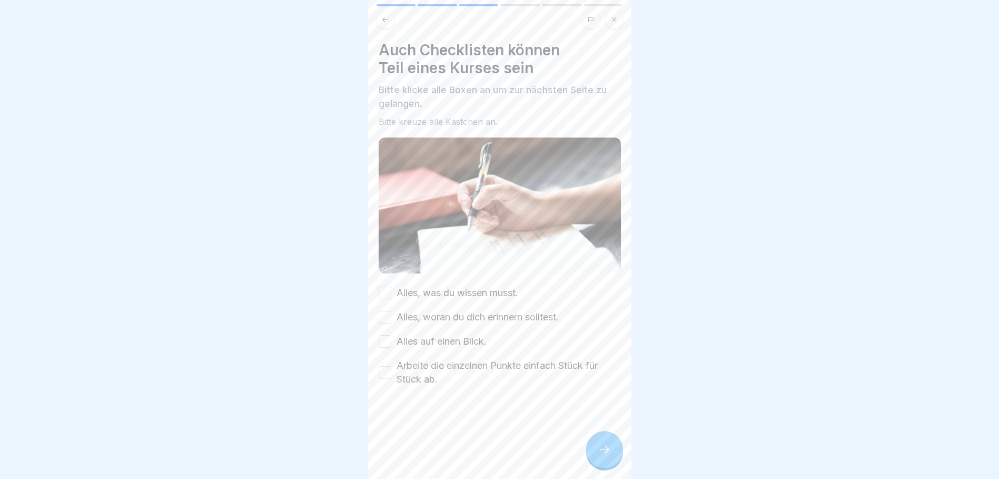
click at [390, 288] on button "Alles, was du wissen musst." at bounding box center [385, 293] width 13 height 13
click at [386, 311] on button "Alles, woran du dich erinnern solltest." at bounding box center [385, 317] width 13 height 13
click at [391, 340] on button "Alles auf einen Blick." at bounding box center [385, 341] width 13 height 13
click at [386, 369] on button "Arbeite die einzelnen Punkte einfach Stück für Stück ab." at bounding box center [385, 372] width 13 height 13
click at [602, 456] on icon at bounding box center [604, 449] width 13 height 13
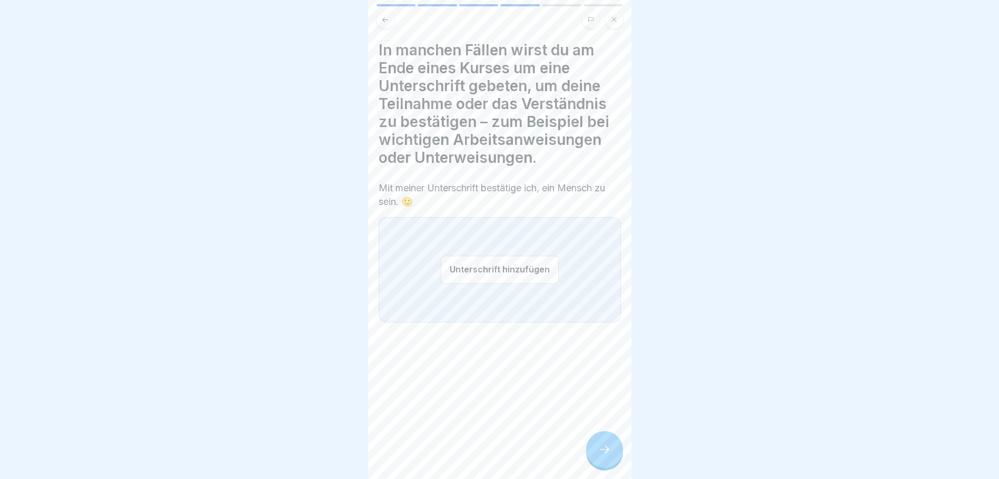
click at [494, 270] on button "Unterschrift hinzufügen" at bounding box center [500, 270] width 118 height 28
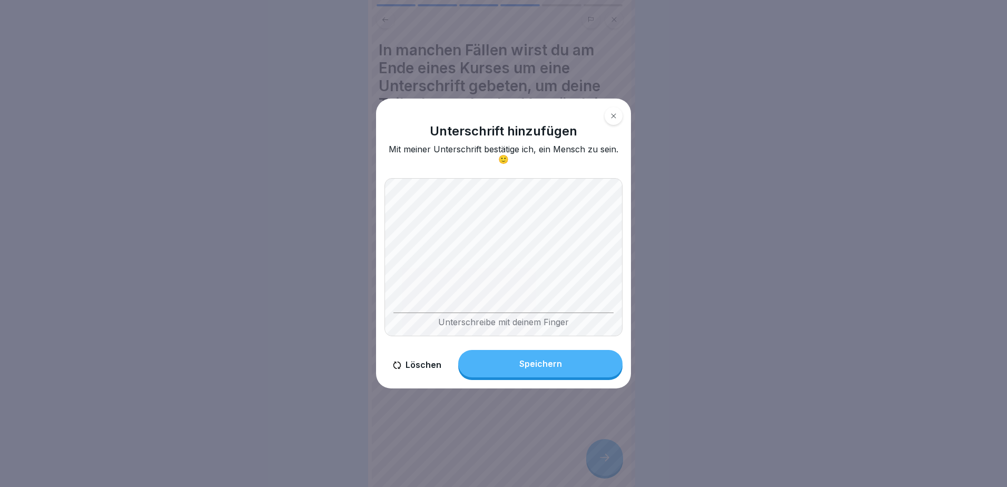
click at [423, 366] on button "Löschen" at bounding box center [417, 365] width 65 height 30
click at [673, 276] on body "Willkommen bei Bounti! 6 Schritte Deutsch Wie benutzen wir Bounti? Wie wir Boun…" at bounding box center [499, 243] width 999 height 487
click at [537, 364] on div "Speichern" at bounding box center [540, 363] width 43 height 9
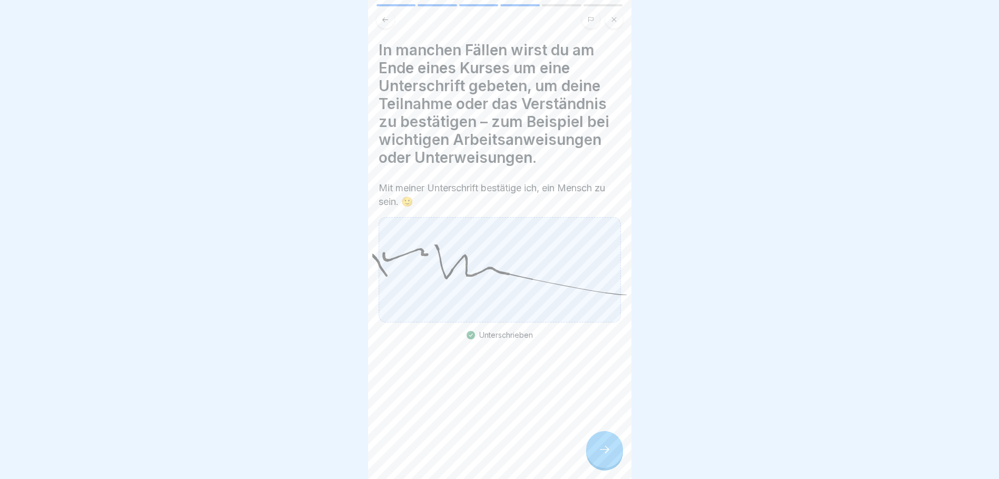
click at [603, 456] on icon at bounding box center [604, 449] width 13 height 13
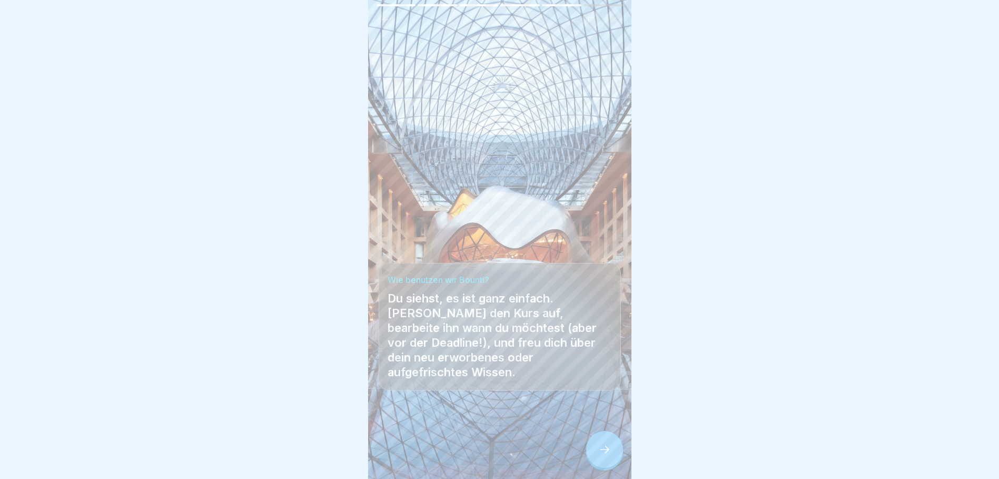
click at [609, 456] on icon at bounding box center [604, 449] width 13 height 13
click at [608, 456] on icon at bounding box center [604, 449] width 13 height 13
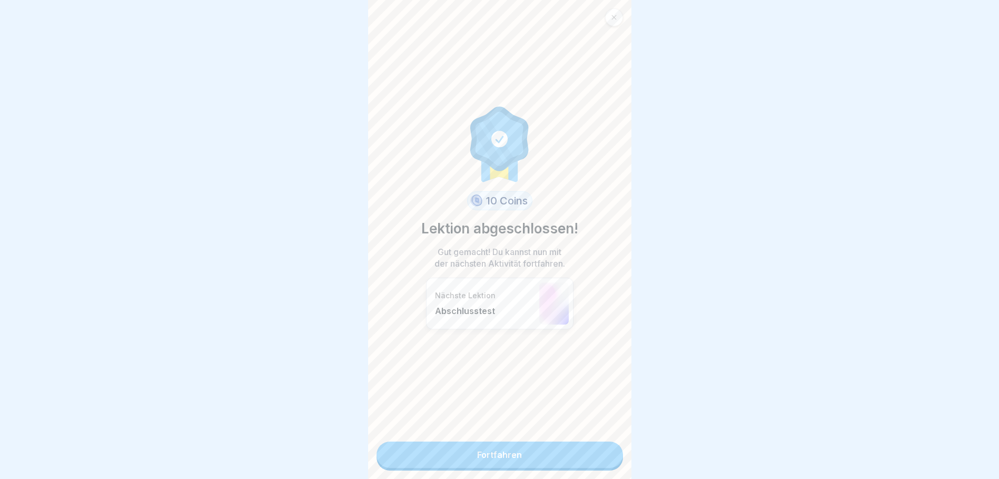
click at [529, 454] on link "Fortfahren" at bounding box center [500, 454] width 247 height 26
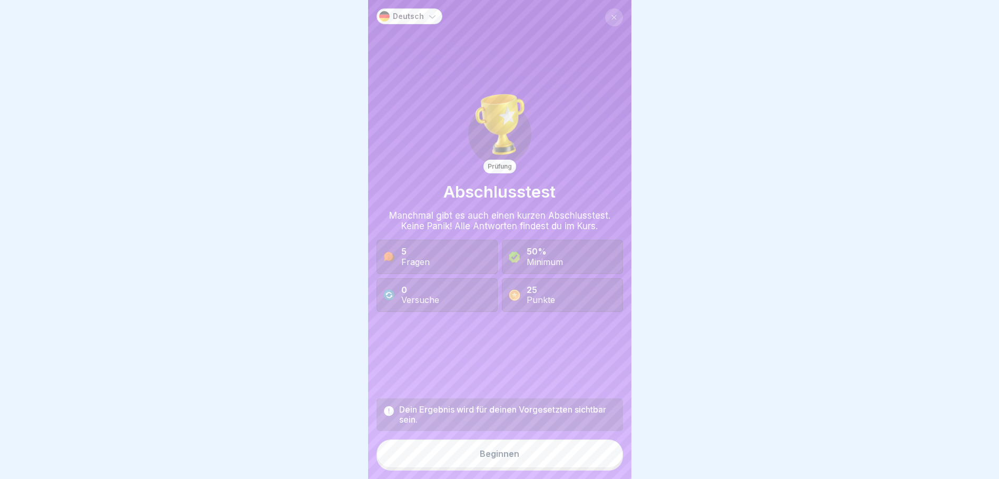
click at [523, 467] on button "Beginnen" at bounding box center [500, 453] width 247 height 28
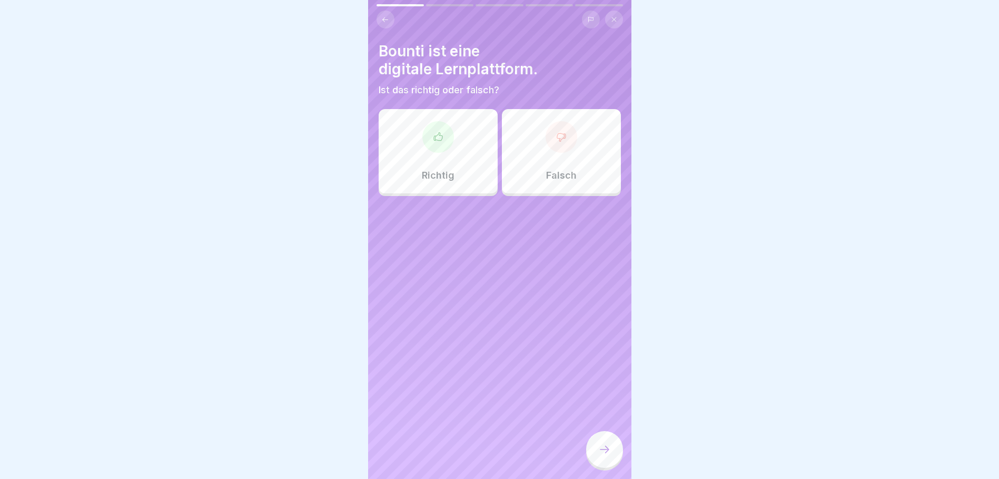
click at [435, 138] on icon at bounding box center [438, 137] width 11 height 11
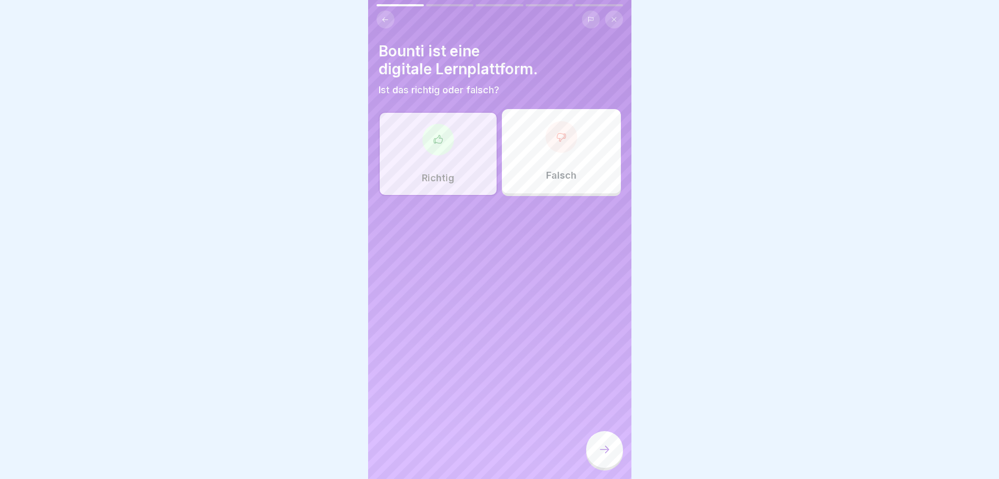
click at [603, 456] on icon at bounding box center [604, 449] width 13 height 13
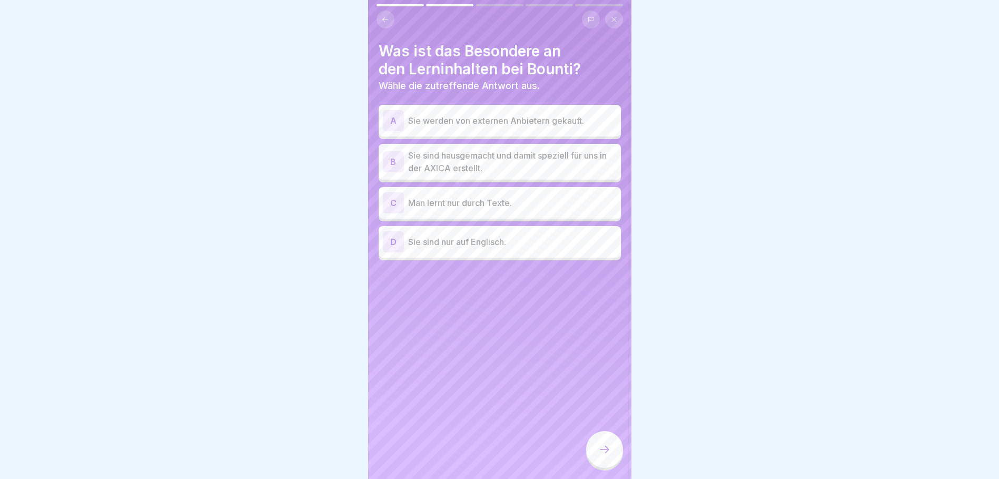
click at [506, 156] on p "Sie sind hausgemacht und damit speziell für uns in der AXICA erstellt." at bounding box center [512, 161] width 209 height 25
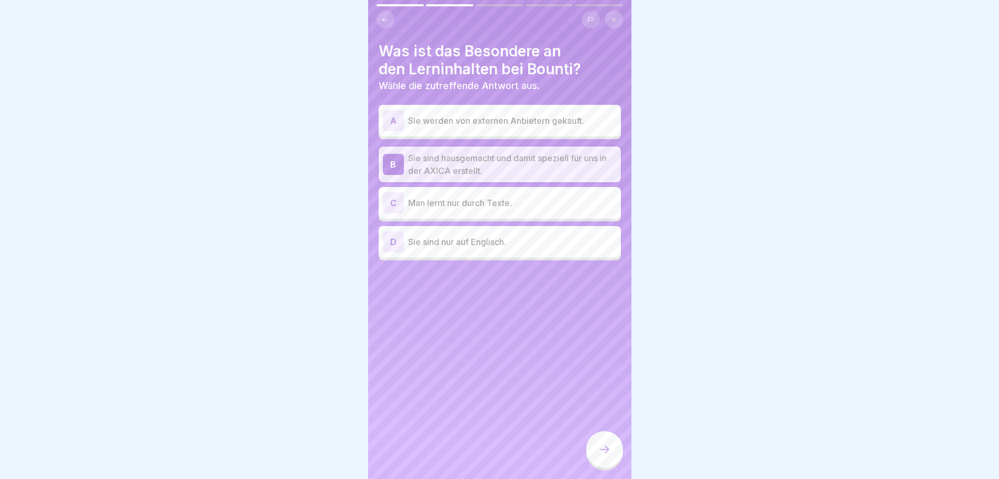
click at [609, 456] on icon at bounding box center [604, 449] width 13 height 13
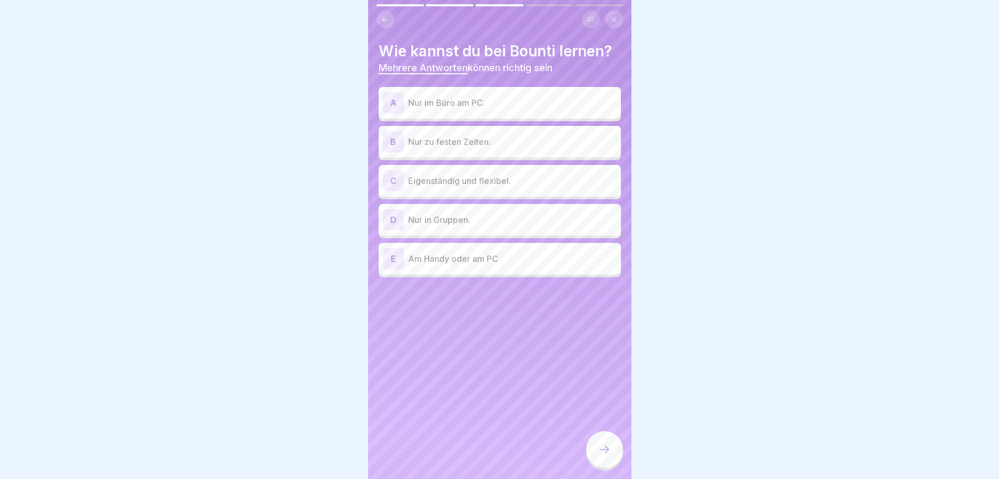
click at [535, 179] on p "Eigenständig und flexibel." at bounding box center [512, 180] width 209 height 13
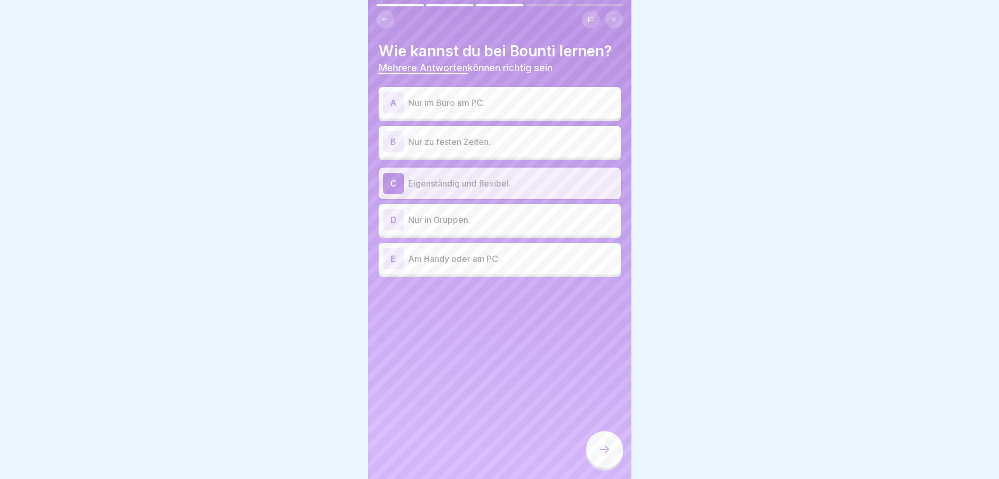
click at [515, 263] on p "Am Handy oder am PC" at bounding box center [512, 258] width 209 height 13
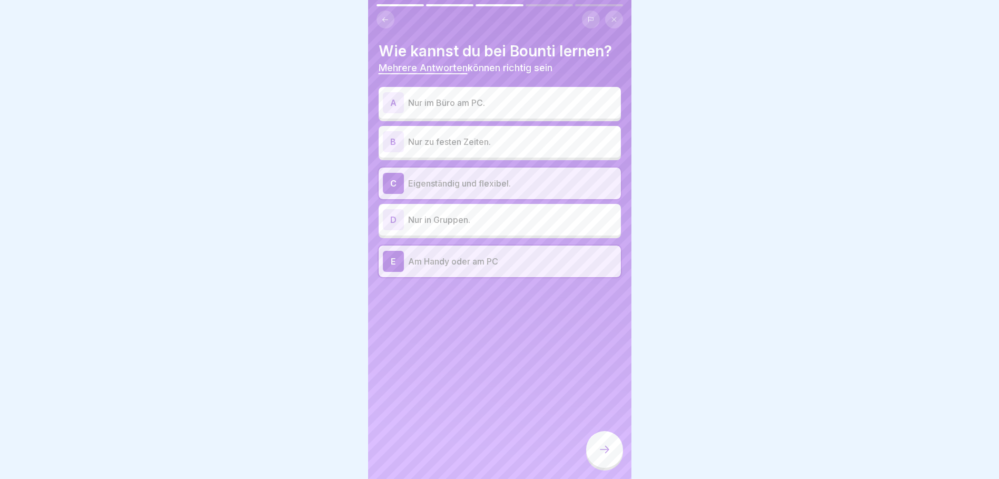
click at [612, 460] on div at bounding box center [604, 449] width 37 height 37
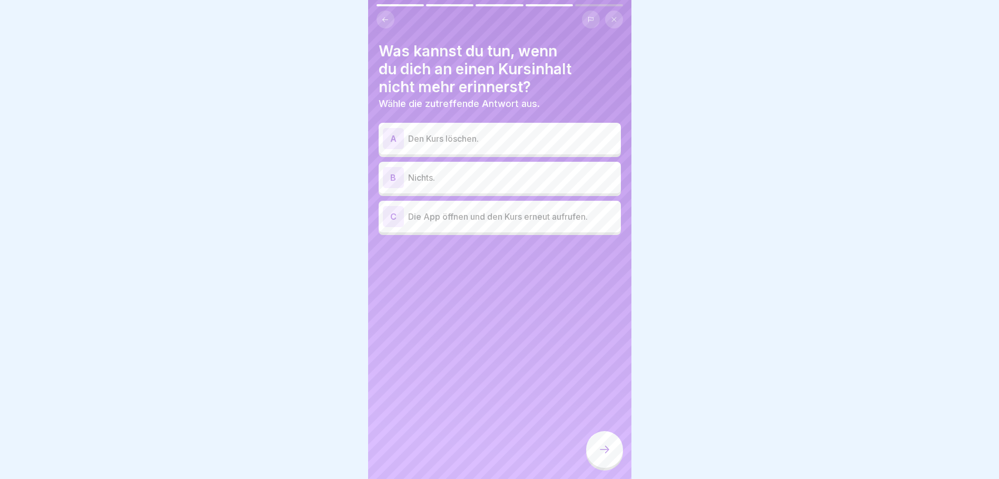
click at [566, 215] on p "Die App öffnen und den Kurs erneut aufrufen." at bounding box center [512, 216] width 209 height 13
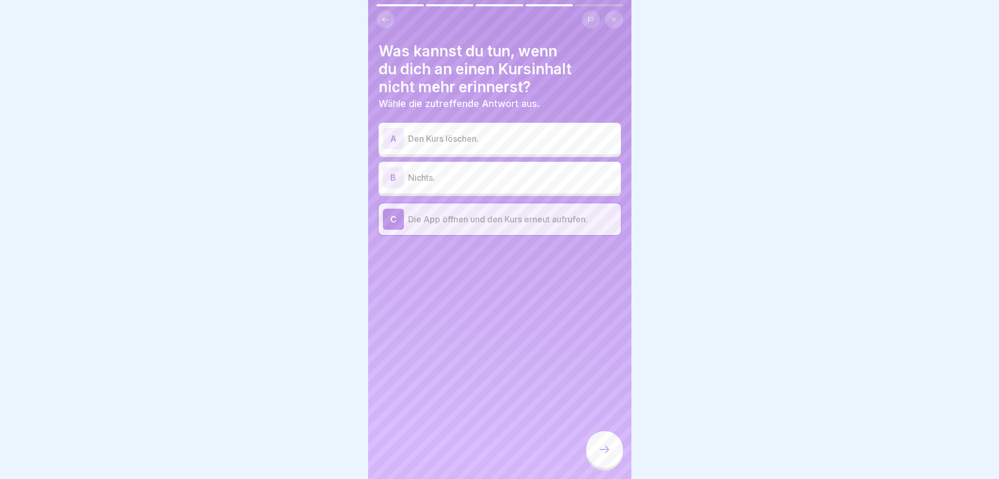
click at [607, 453] on icon at bounding box center [604, 449] width 9 height 7
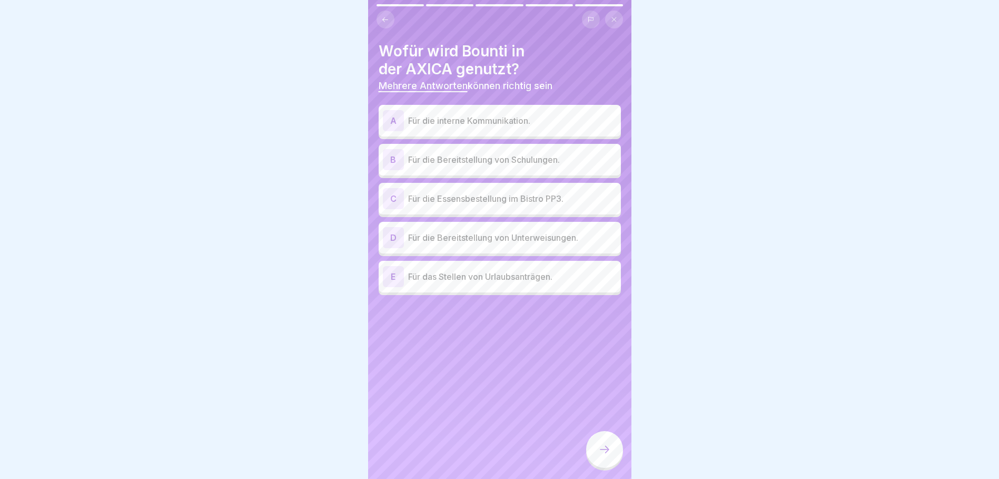
click at [531, 152] on div "B Für die Bereitstellung von Schulungen." at bounding box center [500, 159] width 234 height 21
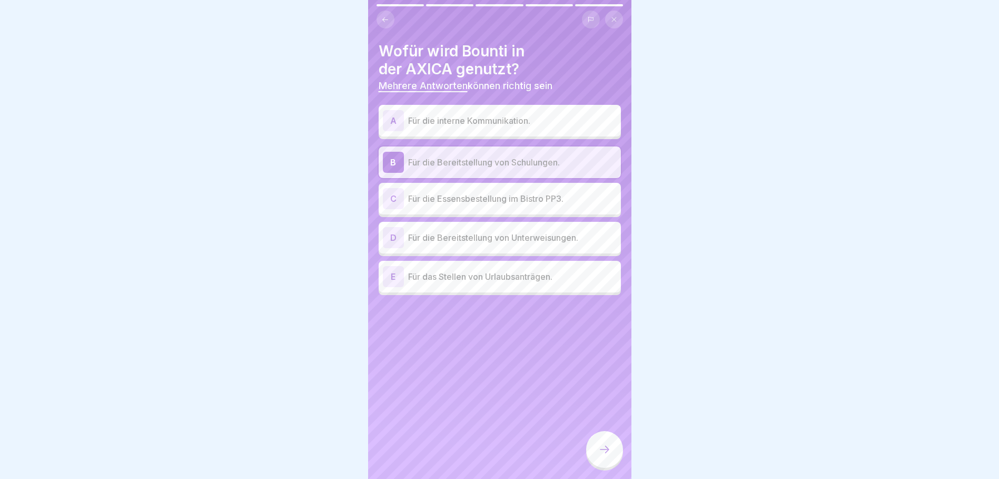
click at [548, 239] on p "Für die Bereitstellung von Unterweisungen." at bounding box center [512, 237] width 209 height 13
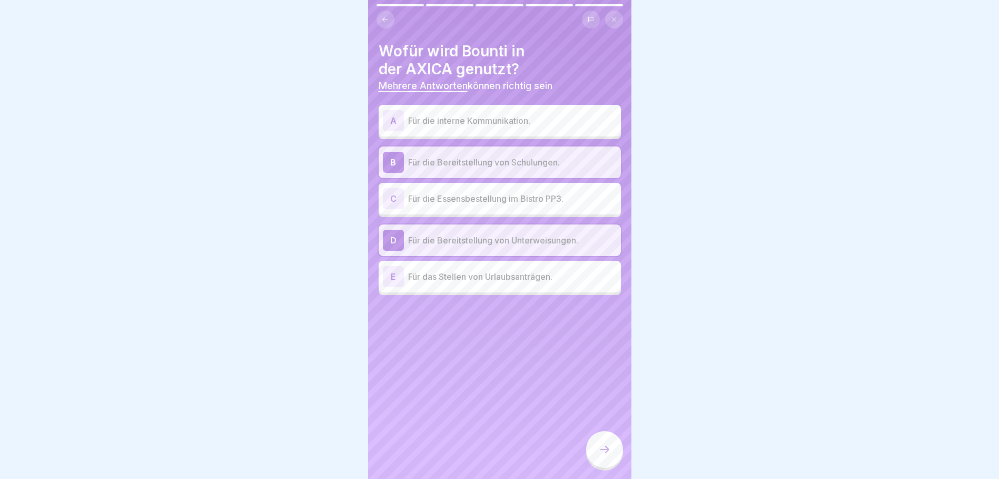
click at [605, 456] on icon at bounding box center [604, 449] width 13 height 13
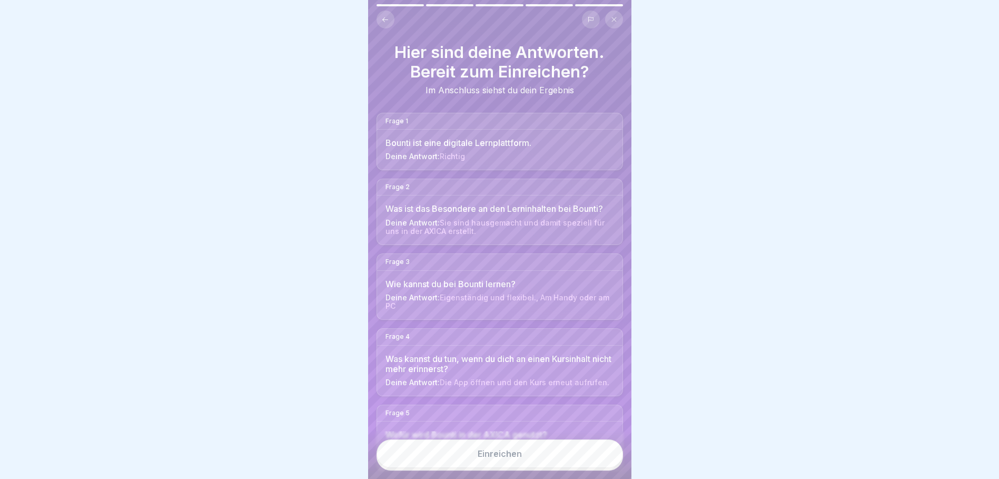
scroll to position [35, 0]
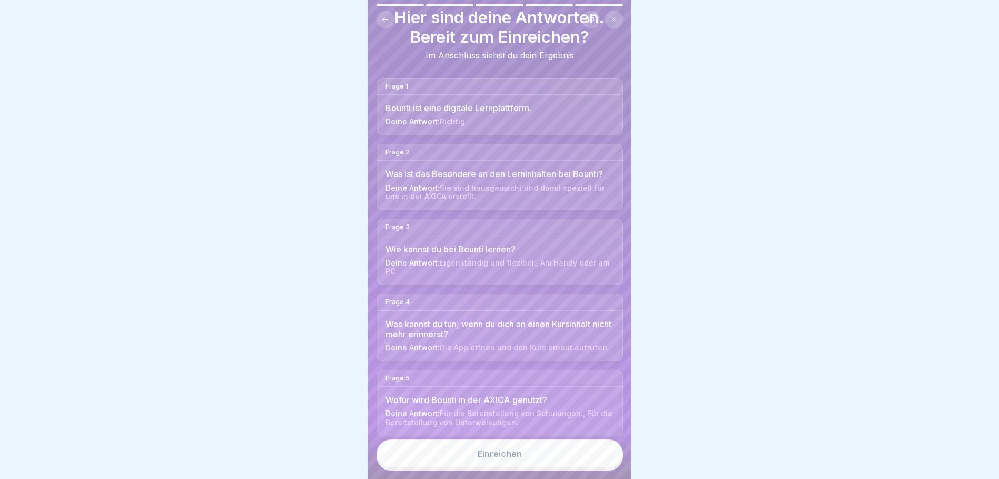
click at [509, 468] on button "Einreichen" at bounding box center [500, 453] width 247 height 28
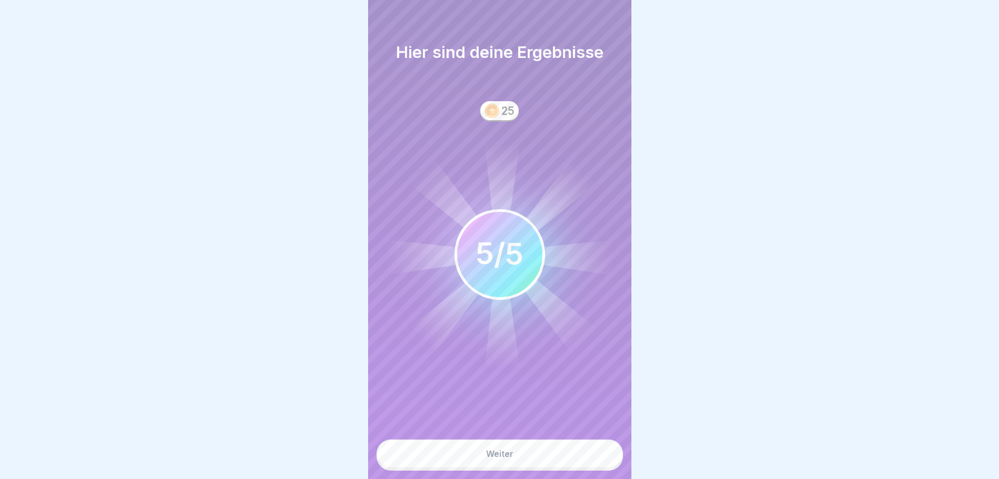
click at [513, 458] on div "Weiter" at bounding box center [499, 453] width 27 height 9
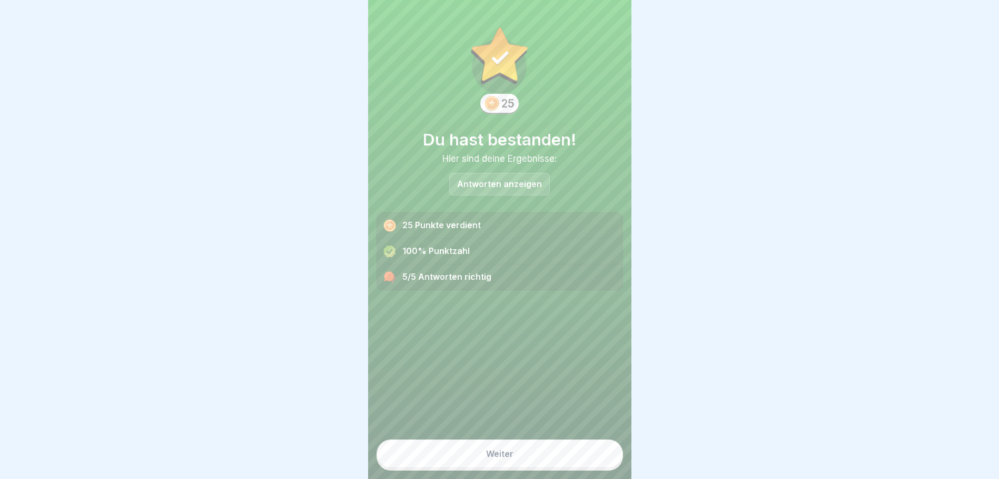
click at [513, 465] on button "Weiter" at bounding box center [500, 453] width 247 height 28
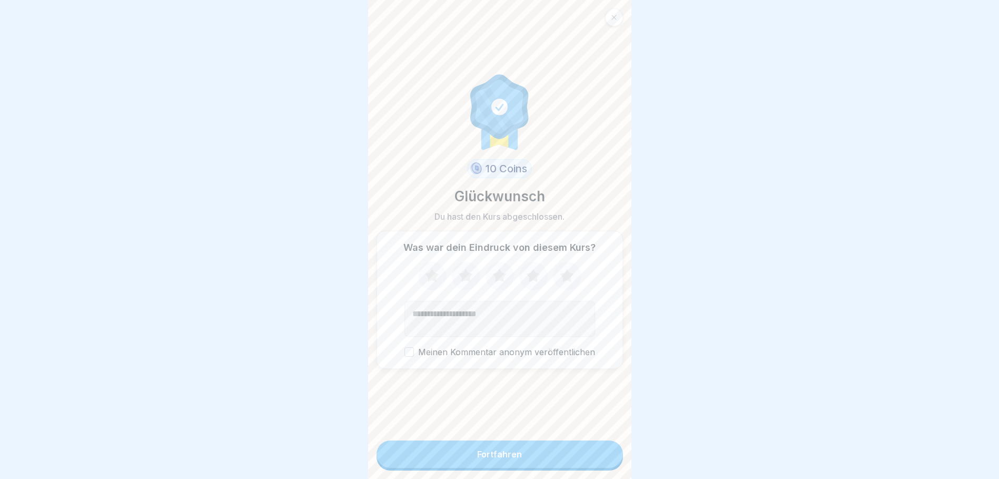
click at [513, 459] on div "Fortfahren" at bounding box center [499, 453] width 45 height 9
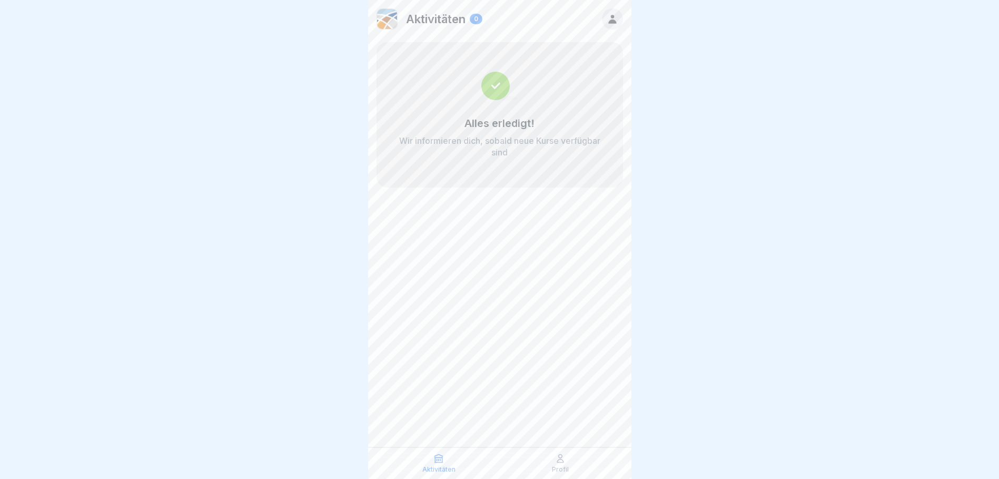
click at [276, 134] on div at bounding box center [499, 239] width 999 height 479
